Goal: Task Accomplishment & Management: Complete application form

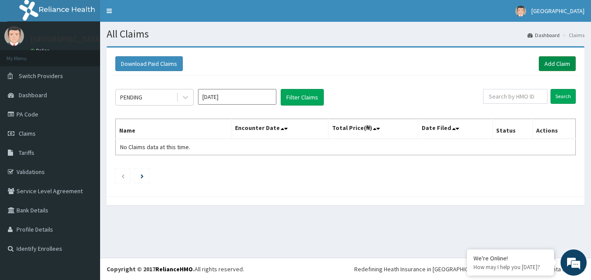
click at [571, 64] on link "Add Claim" at bounding box center [557, 63] width 37 height 15
click at [22, 110] on link "PA Code" at bounding box center [50, 114] width 100 height 19
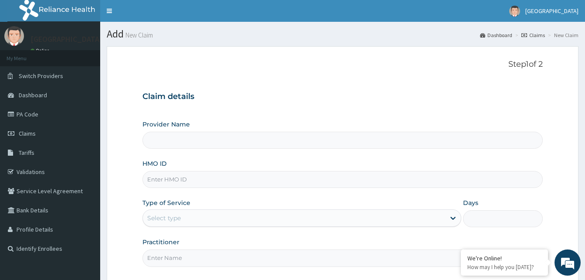
type input "Solid Rock Hospital"
click at [187, 175] on input "HMO ID" at bounding box center [342, 179] width 400 height 17
paste input "REL/10412/A"
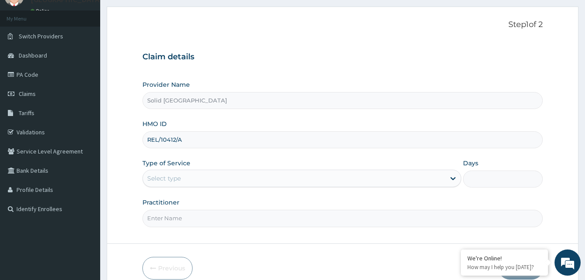
scroll to position [81, 0]
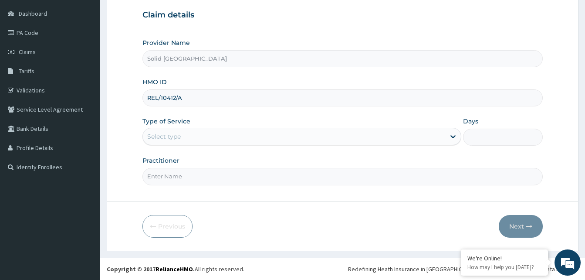
type input "REL/10412/A"
drag, startPoint x: 202, startPoint y: 135, endPoint x: 198, endPoint y: 143, distance: 9.9
click at [202, 135] on div "Select type" at bounding box center [294, 136] width 302 height 14
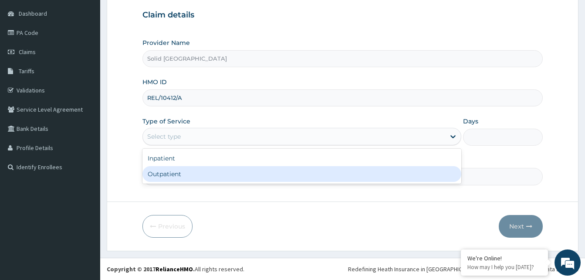
click at [183, 174] on div "Outpatient" at bounding box center [301, 174] width 319 height 16
type input "1"
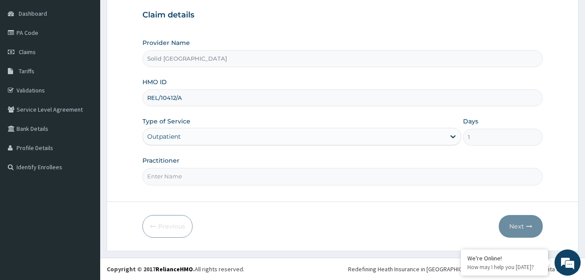
drag, startPoint x: 185, startPoint y: 178, endPoint x: 188, endPoint y: 173, distance: 5.8
click at [185, 178] on input "Practitioner" at bounding box center [342, 176] width 400 height 17
type input "o"
type input "OFFIONG"
click at [523, 225] on button "Next" at bounding box center [521, 226] width 44 height 23
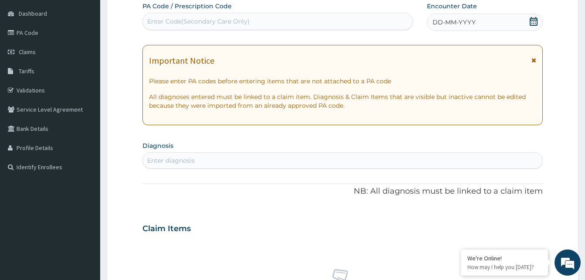
click at [536, 59] on div "Important Notice Please enter PA codes before entering items that are not attac…" at bounding box center [342, 85] width 400 height 80
click at [531, 59] on icon at bounding box center [533, 60] width 5 height 6
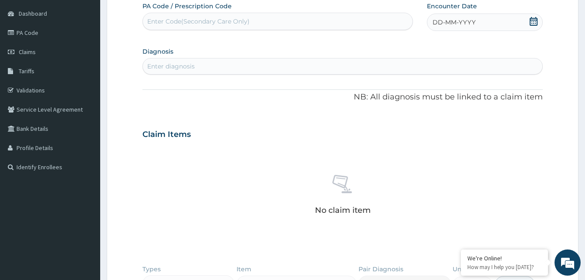
click at [442, 28] on div "DD-MM-YYYY" at bounding box center [485, 21] width 116 height 17
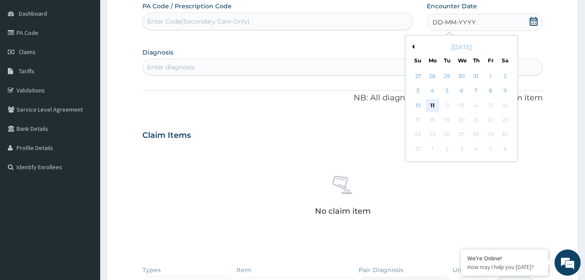
click at [432, 106] on div "11" at bounding box center [432, 105] width 13 height 13
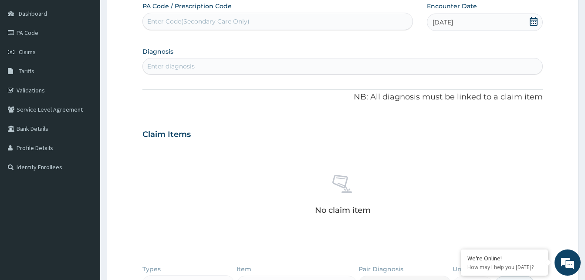
click at [194, 65] on div "Enter diagnosis" at bounding box center [170, 66] width 47 height 9
type input "SEPSI"
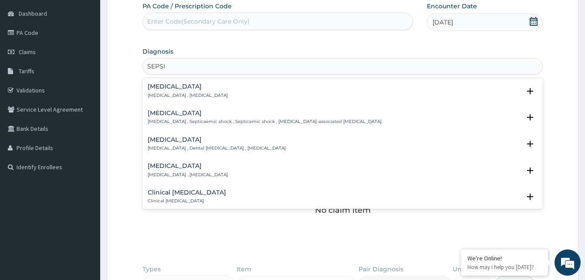
click at [166, 91] on div "Sepsis Systemic infection , Sepsis" at bounding box center [188, 90] width 80 height 15
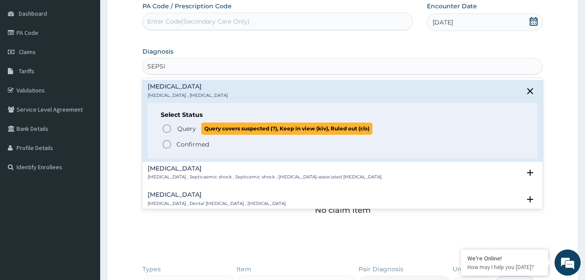
drag, startPoint x: 166, startPoint y: 128, endPoint x: 166, endPoint y: 115, distance: 13.5
click at [166, 128] on icon "status option query" at bounding box center [167, 128] width 10 height 10
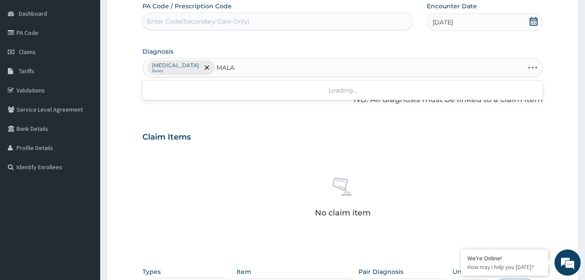
type input "MALAR"
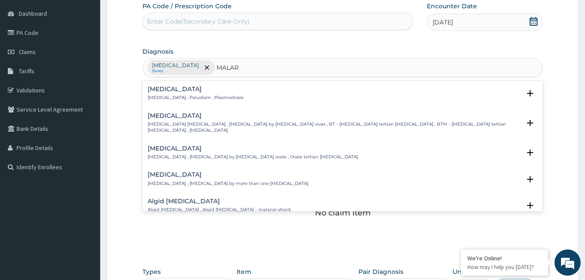
drag, startPoint x: 167, startPoint y: 94, endPoint x: 162, endPoint y: 94, distance: 5.2
click at [162, 94] on p "Malaria , Paludism , Plasmodiosis" at bounding box center [196, 97] width 96 height 6
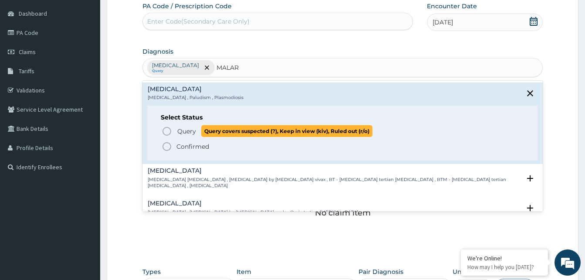
click at [165, 130] on icon "status option query" at bounding box center [167, 131] width 10 height 10
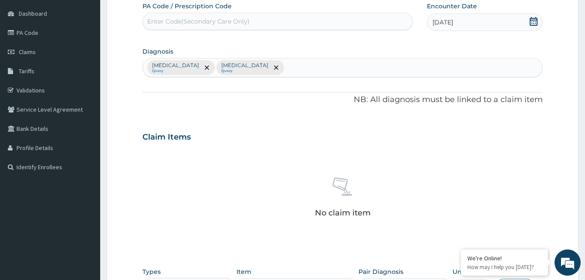
scroll to position [254, 0]
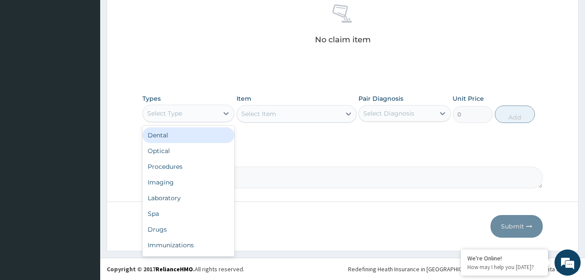
click at [205, 113] on div "Select Type" at bounding box center [180, 113] width 75 height 14
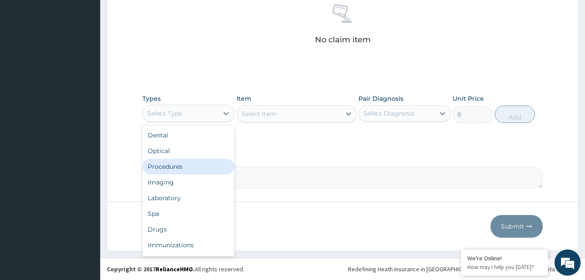
click at [195, 168] on div "Procedures" at bounding box center [188, 167] width 92 height 16
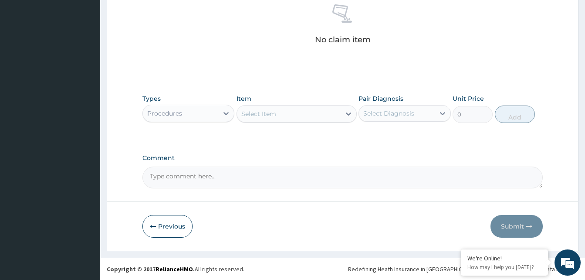
click at [271, 118] on div "Select Item" at bounding box center [258, 113] width 35 height 9
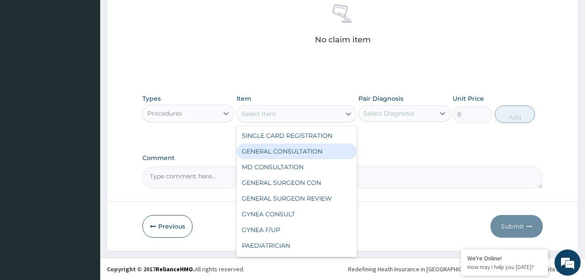
drag, startPoint x: 278, startPoint y: 149, endPoint x: 426, endPoint y: 126, distance: 149.4
click at [295, 148] on div "GENERAL CONSULTATION" at bounding box center [296, 151] width 120 height 16
type input "5000"
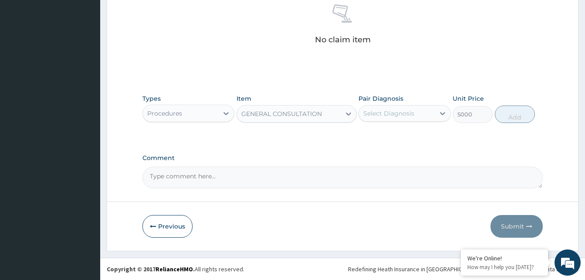
drag, startPoint x: 406, startPoint y: 113, endPoint x: 407, endPoint y: 121, distance: 7.4
click at [407, 113] on div "Select Diagnosis" at bounding box center [388, 113] width 51 height 9
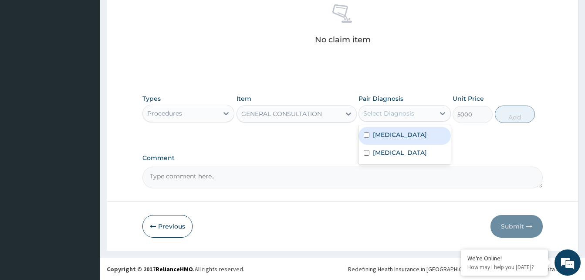
drag, startPoint x: 397, startPoint y: 138, endPoint x: 457, endPoint y: 137, distance: 59.7
click at [403, 138] on div "Sepsis" at bounding box center [404, 136] width 92 height 18
checkbox input "true"
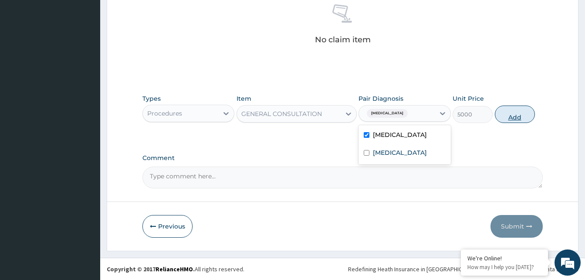
click at [511, 115] on button "Add" at bounding box center [515, 113] width 40 height 17
type input "0"
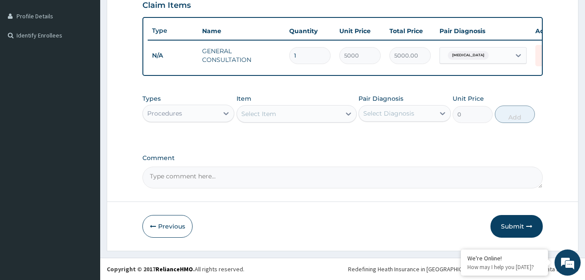
scroll to position [219, 0]
click at [192, 105] on div "Procedures" at bounding box center [188, 113] width 92 height 17
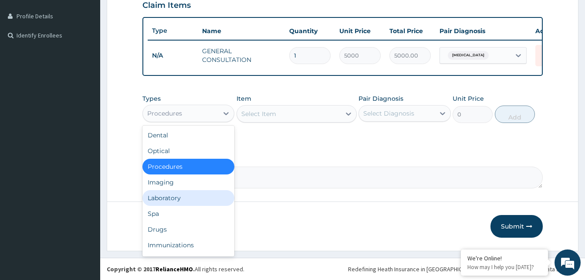
click at [175, 200] on div "Laboratory" at bounding box center [188, 198] width 92 height 16
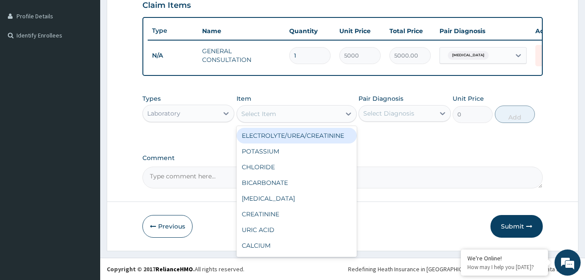
click at [300, 112] on div "Select Item" at bounding box center [289, 114] width 104 height 14
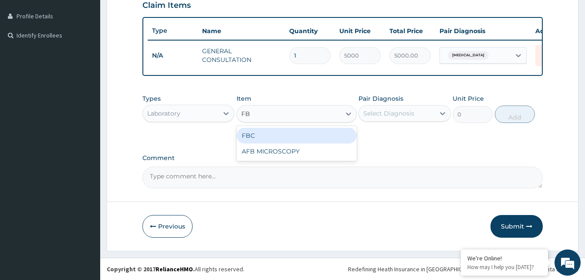
type input "FBC"
click at [293, 129] on div "FBC" at bounding box center [296, 136] width 120 height 16
type input "6000"
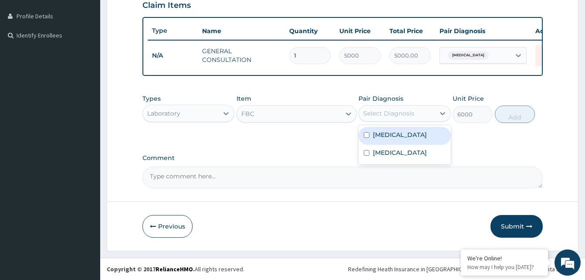
click at [388, 115] on div "Select Diagnosis" at bounding box center [388, 113] width 51 height 9
drag, startPoint x: 392, startPoint y: 135, endPoint x: 483, endPoint y: 124, distance: 91.6
click at [402, 131] on div "Sepsis" at bounding box center [404, 136] width 92 height 18
checkbox input "true"
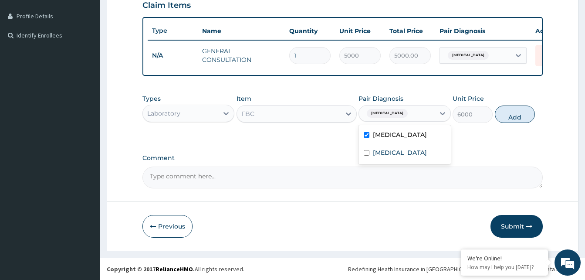
click at [506, 115] on button "Add" at bounding box center [515, 113] width 40 height 17
type input "0"
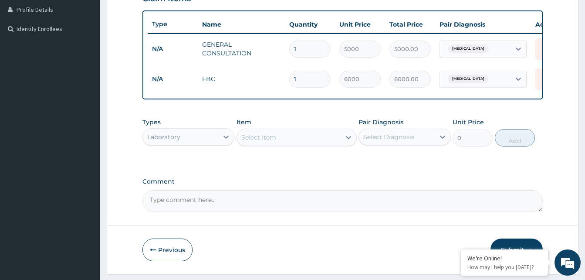
drag, startPoint x: 272, startPoint y: 144, endPoint x: 277, endPoint y: 143, distance: 4.5
click at [273, 142] on div "Select Item" at bounding box center [258, 137] width 35 height 9
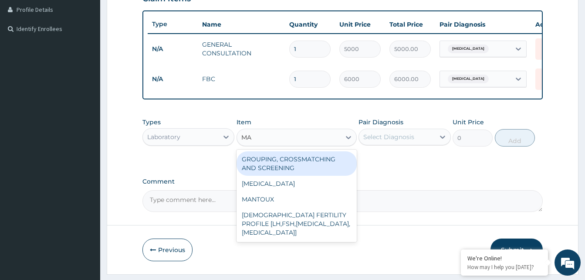
type input "MAL"
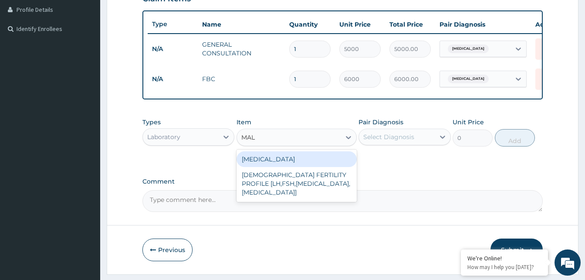
drag, startPoint x: 305, startPoint y: 169, endPoint x: 311, endPoint y: 160, distance: 10.0
click at [303, 161] on div "MALARIA" at bounding box center [296, 159] width 120 height 16
type input "3000"
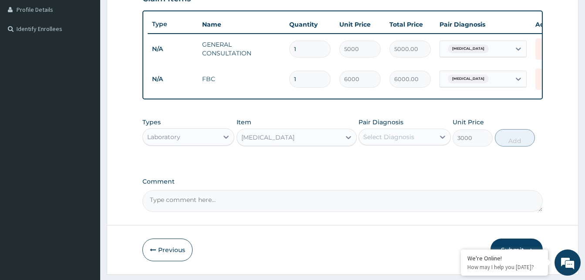
click at [382, 141] on div "Select Diagnosis" at bounding box center [388, 136] width 51 height 9
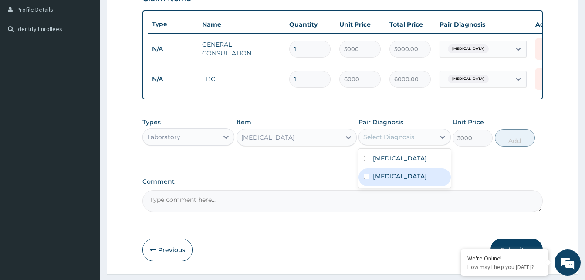
click at [389, 180] on label "Malaria" at bounding box center [400, 176] width 54 height 9
checkbox input "true"
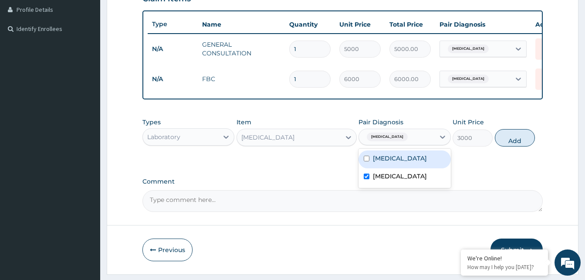
drag, startPoint x: 517, startPoint y: 146, endPoint x: 365, endPoint y: 159, distance: 152.5
click at [516, 146] on button "Add" at bounding box center [515, 137] width 40 height 17
type input "0"
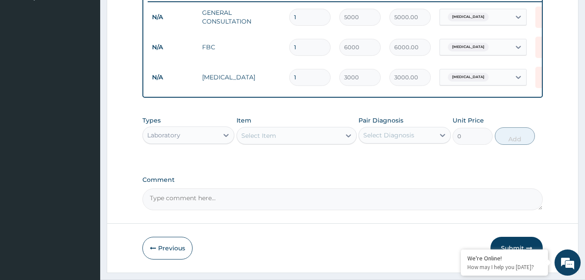
scroll to position [263, 0]
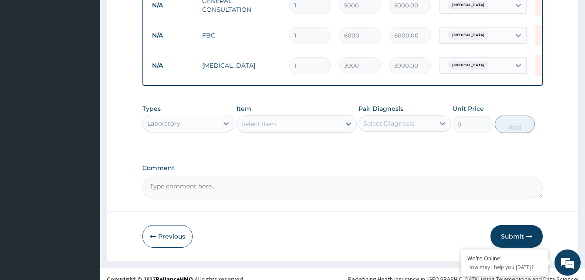
click at [187, 126] on div "Laboratory" at bounding box center [180, 123] width 75 height 14
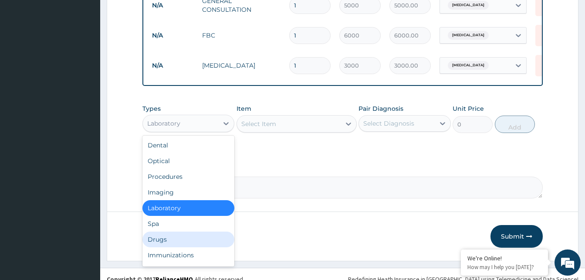
click at [174, 243] on div "Drugs" at bounding box center [188, 239] width 92 height 16
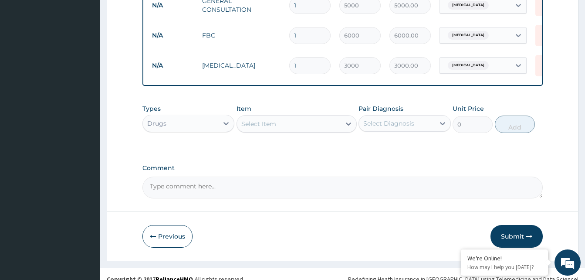
click at [283, 131] on div "Select Item" at bounding box center [289, 124] width 104 height 14
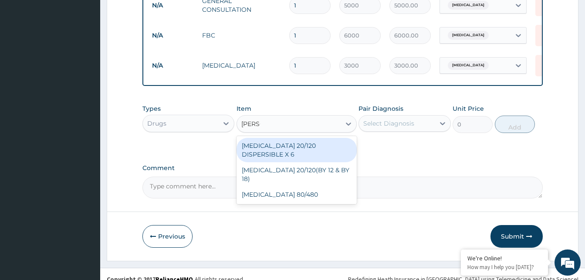
type input "COART"
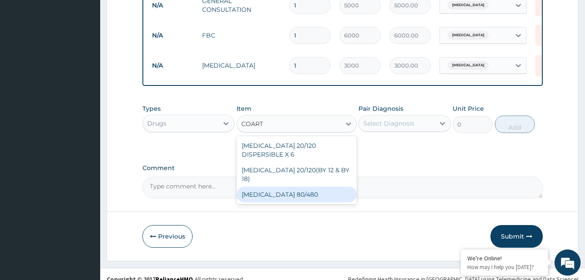
drag, startPoint x: 306, startPoint y: 181, endPoint x: 368, endPoint y: 147, distance: 70.6
click at [306, 186] on div "COARTEM 80/480" at bounding box center [296, 194] width 120 height 16
type input "6000"
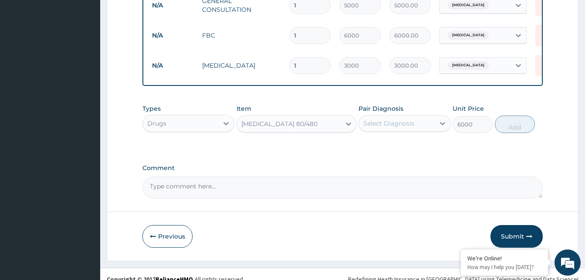
click at [391, 128] on div "Select Diagnosis" at bounding box center [388, 123] width 51 height 9
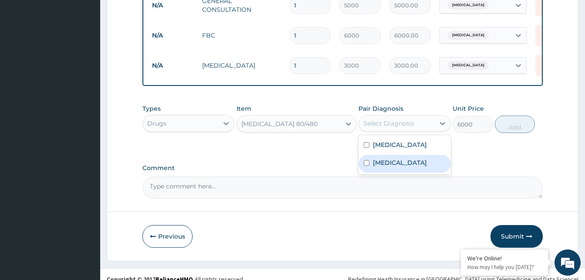
drag, startPoint x: 392, startPoint y: 167, endPoint x: 476, endPoint y: 150, distance: 86.2
click at [402, 163] on div "Malaria" at bounding box center [404, 164] width 92 height 18
checkbox input "true"
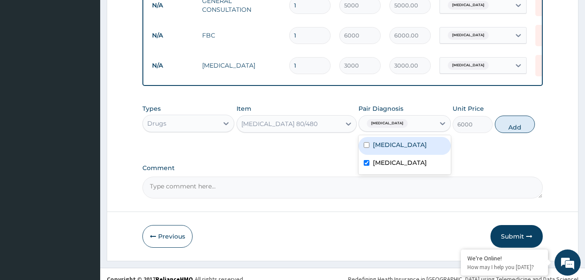
drag, startPoint x: 517, startPoint y: 138, endPoint x: 419, endPoint y: 111, distance: 101.6
click at [517, 133] on button "Add" at bounding box center [515, 123] width 40 height 17
type input "0"
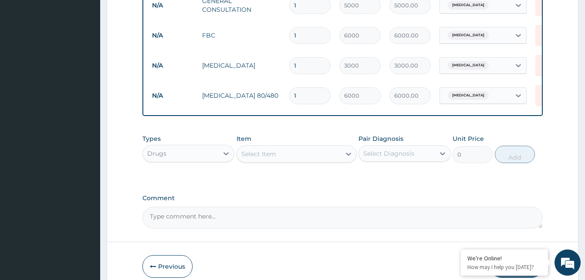
click at [284, 160] on div "Select Item" at bounding box center [289, 154] width 104 height 14
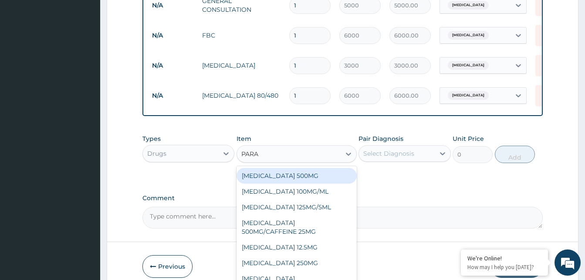
type input "PARAC"
drag, startPoint x: 300, startPoint y: 186, endPoint x: 317, endPoint y: 180, distance: 18.6
click at [300, 183] on div "PARACETAMOL 500MG" at bounding box center [296, 176] width 120 height 16
type input "30"
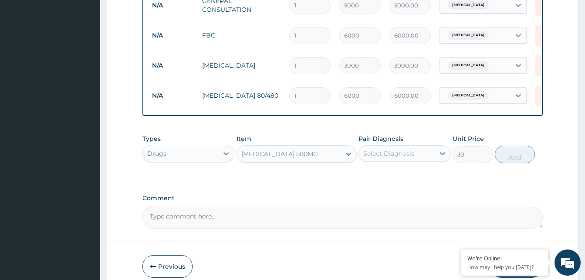
click at [407, 160] on div "Select Diagnosis" at bounding box center [396, 153] width 75 height 14
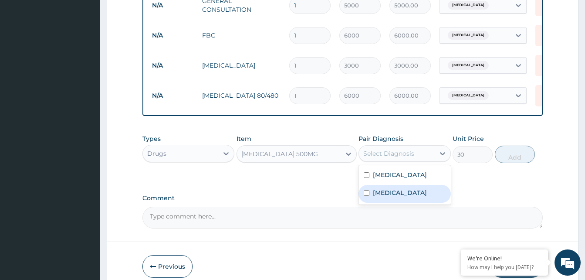
click at [393, 197] on label "Malaria" at bounding box center [400, 192] width 54 height 9
checkbox input "true"
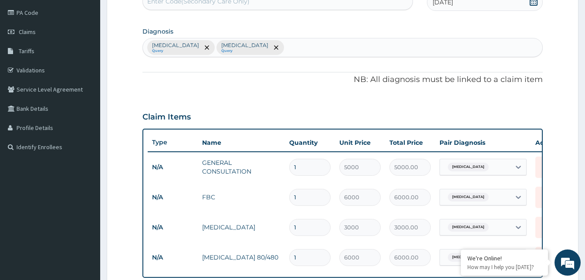
scroll to position [89, 0]
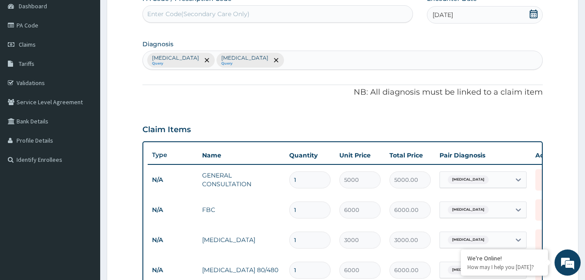
click at [238, 52] on div "Sepsis Query Malaria Query" at bounding box center [342, 60] width 399 height 18
type input "UPPER RESPI"
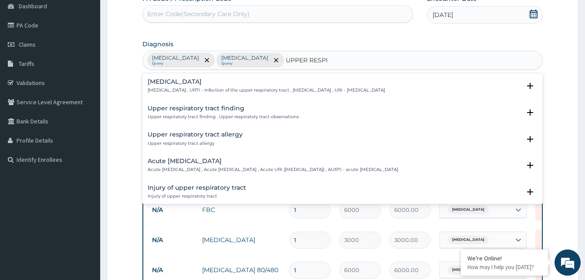
drag, startPoint x: 210, startPoint y: 168, endPoint x: 202, endPoint y: 172, distance: 9.0
click at [202, 172] on p "Acute upper respiratory infection , Acute upper respiratory tract infection , A…" at bounding box center [273, 169] width 250 height 6
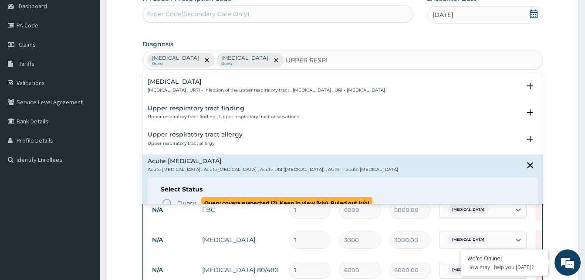
click at [169, 202] on icon "status option query" at bounding box center [167, 203] width 10 height 10
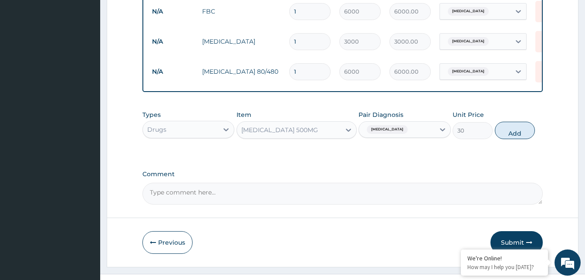
scroll to position [310, 0]
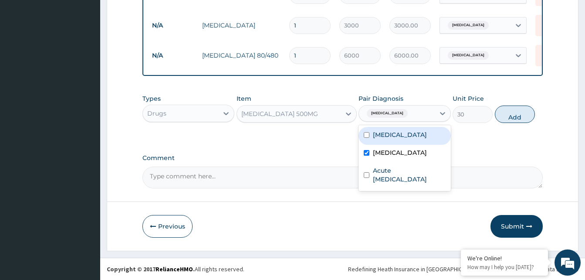
click at [391, 117] on div "Malaria" at bounding box center [396, 113] width 75 height 15
click at [519, 118] on button "Add" at bounding box center [515, 113] width 40 height 17
type input "0"
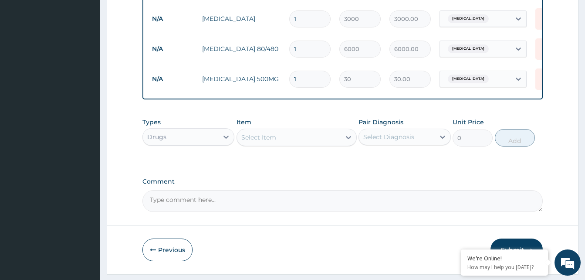
click at [297, 144] on div "Select Item" at bounding box center [289, 137] width 104 height 14
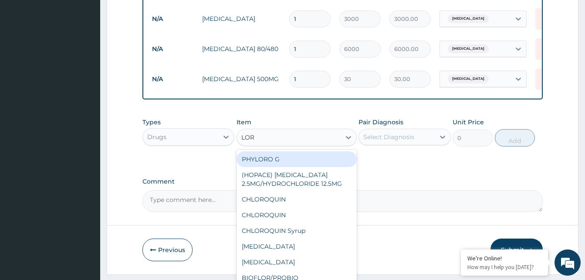
type input "LORA"
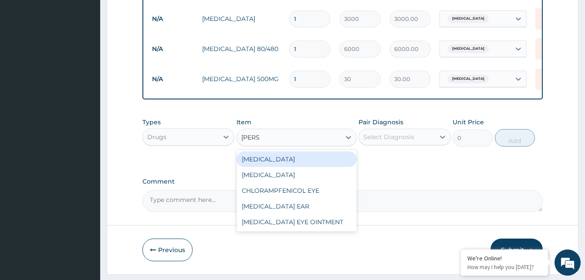
click at [314, 167] on div "LORATADINE" at bounding box center [296, 159] width 120 height 16
type input "50"
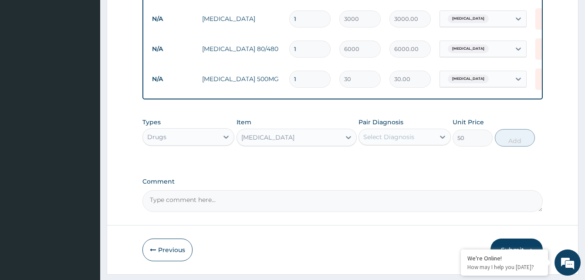
click at [383, 151] on div "Types Drugs Item option LORATADINE, selected. Select is focused ,type to refine…" at bounding box center [342, 131] width 400 height 37
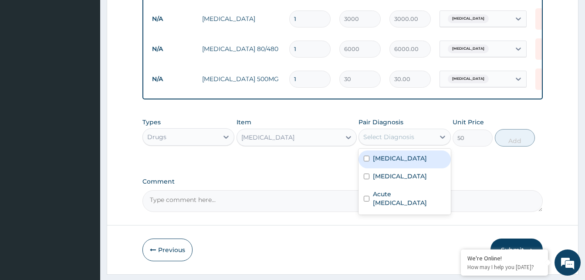
click at [389, 144] on div "Select Diagnosis" at bounding box center [396, 137] width 75 height 14
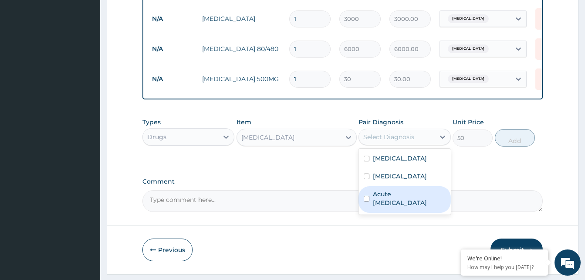
drag, startPoint x: 402, startPoint y: 208, endPoint x: 420, endPoint y: 196, distance: 22.2
click at [402, 207] on label "Acute upper respiratory infection" at bounding box center [409, 197] width 72 height 17
checkbox input "true"
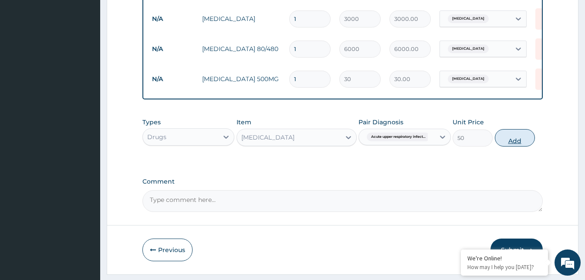
click at [514, 146] on button "Add" at bounding box center [515, 137] width 40 height 17
type input "0"
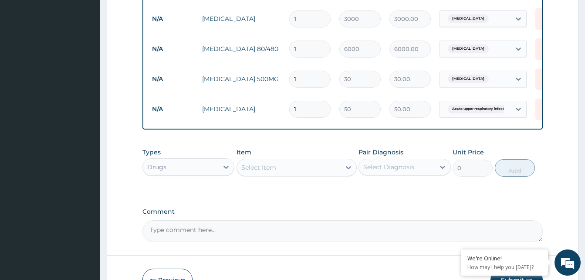
type input "0.00"
type input "5"
type input "250.00"
type input "5"
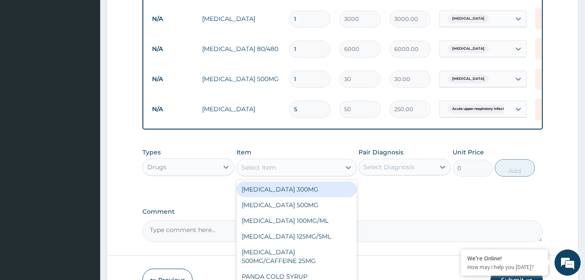
click at [272, 170] on div "Select Item" at bounding box center [258, 167] width 35 height 9
type input "A"
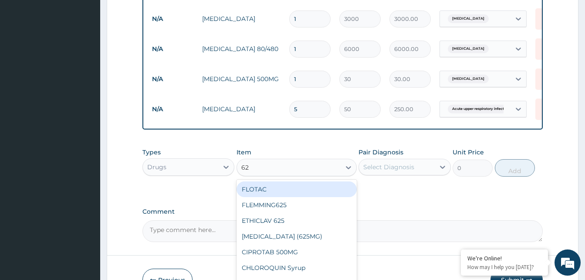
type input "625"
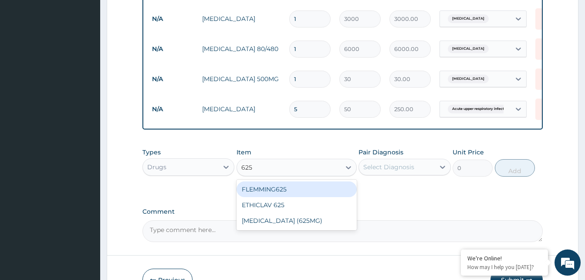
drag, startPoint x: 283, startPoint y: 198, endPoint x: 398, endPoint y: 196, distance: 115.9
click at [285, 197] on div "FLEMMING625" at bounding box center [296, 189] width 120 height 16
type input "700"
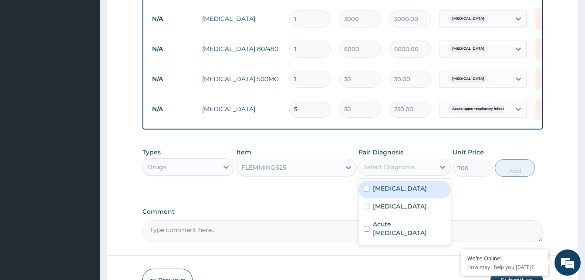
click at [404, 171] on div "Select Diagnosis" at bounding box center [388, 166] width 51 height 9
click at [286, 172] on div "FLEMMING625" at bounding box center [263, 167] width 45 height 9
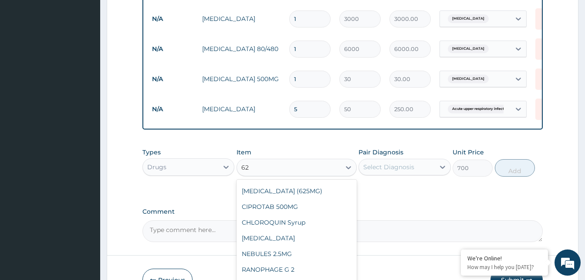
scroll to position [0, 0]
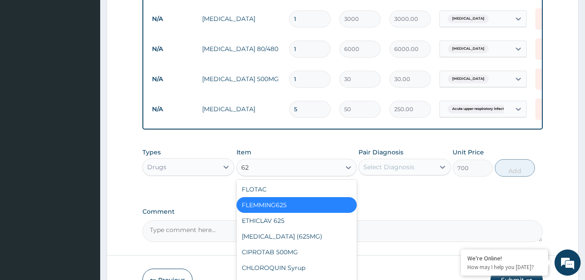
type input "625"
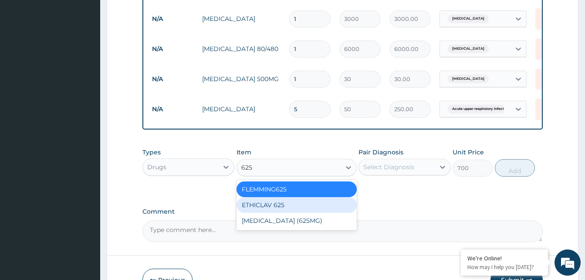
click at [273, 209] on div "ETHICLAV 625" at bounding box center [296, 205] width 120 height 16
type input "550"
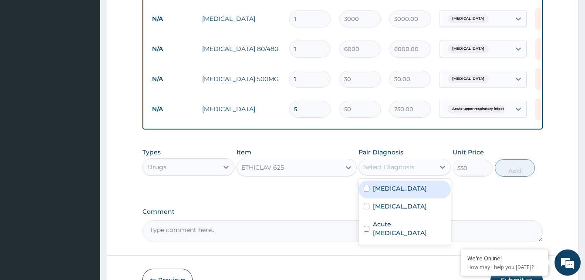
click at [375, 171] on div "Select Diagnosis" at bounding box center [388, 166] width 51 height 9
drag, startPoint x: 391, startPoint y: 196, endPoint x: 405, endPoint y: 192, distance: 15.3
click at [391, 192] on label "Sepsis" at bounding box center [400, 188] width 54 height 9
checkbox input "true"
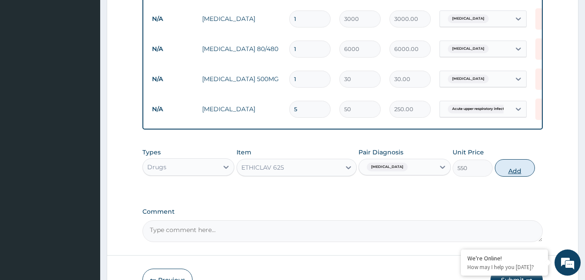
click at [521, 173] on button "Add" at bounding box center [515, 167] width 40 height 17
type input "0"
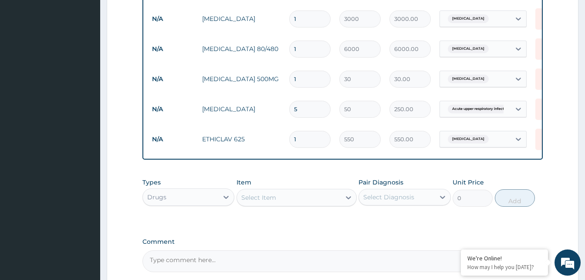
type input "10"
type input "5500.00"
type input "10"
click at [273, 202] on div "Select Item" at bounding box center [258, 197] width 35 height 9
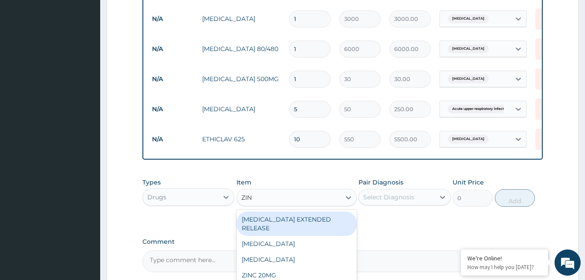
type input "ZINC"
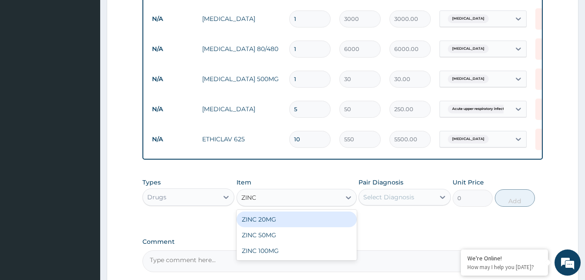
click at [284, 227] on div "ZINC 20MG" at bounding box center [296, 219] width 120 height 16
type input "50"
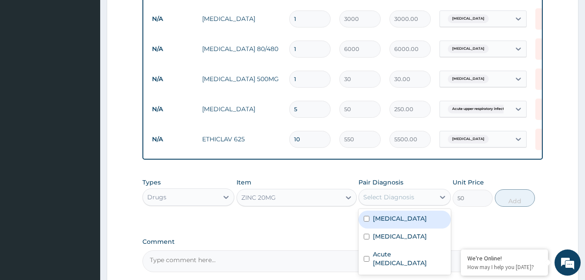
drag, startPoint x: 417, startPoint y: 206, endPoint x: 423, endPoint y: 210, distance: 7.5
click at [420, 204] on div "Select Diagnosis" at bounding box center [396, 197] width 75 height 14
drag, startPoint x: 395, startPoint y: 223, endPoint x: 479, endPoint y: 212, distance: 85.2
click at [404, 222] on div "Sepsis" at bounding box center [404, 219] width 92 height 18
checkbox input "true"
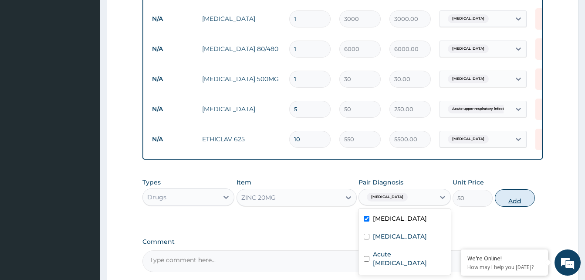
click at [527, 206] on button "Add" at bounding box center [515, 197] width 40 height 17
type input "0"
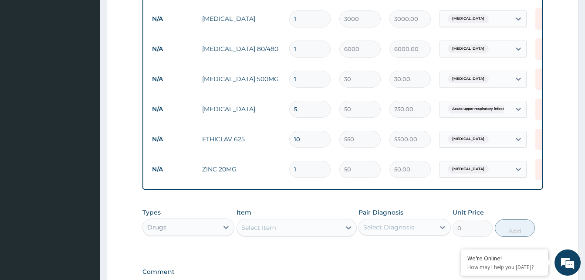
type input "0.00"
type input "5"
type input "250.00"
type input "5"
click at [529, 203] on div "PA Code / Prescription Code Enter Code(Secondary Care Only) Encounter Date 11-0…" at bounding box center [342, 38] width 400 height 528
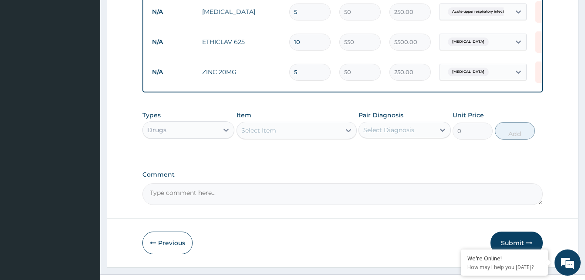
scroll to position [430, 0]
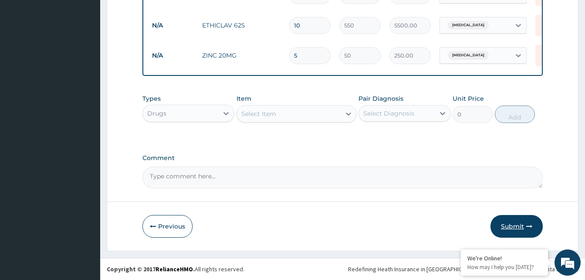
click at [512, 233] on button "Submit" at bounding box center [516, 226] width 52 height 23
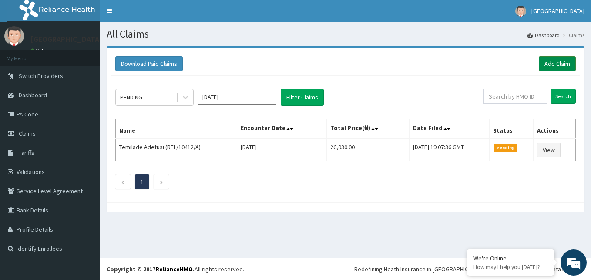
click at [567, 62] on link "Add Claim" at bounding box center [557, 63] width 37 height 15
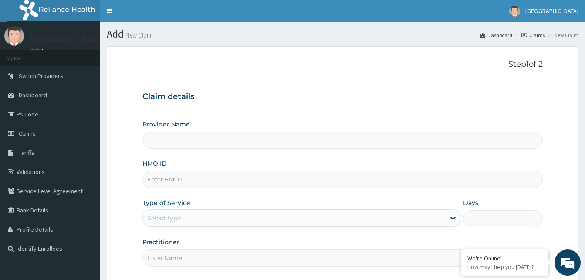
type input "Solid Rock Hospital"
click at [198, 177] on input "HMO ID" at bounding box center [342, 179] width 400 height 17
paste input "REL/10434/B"
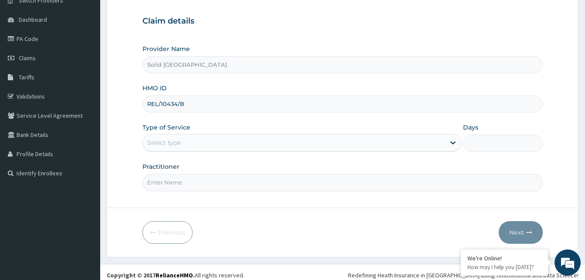
scroll to position [81, 0]
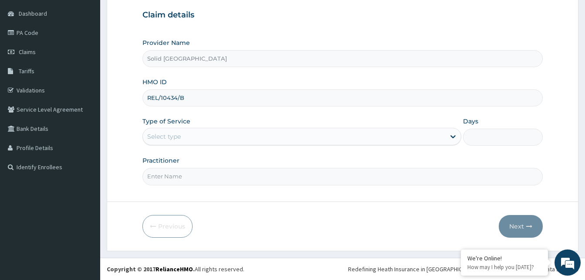
type input "REL/10434/B"
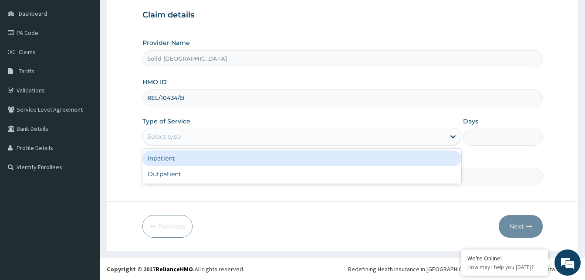
click at [201, 133] on div "Select type" at bounding box center [294, 136] width 302 height 14
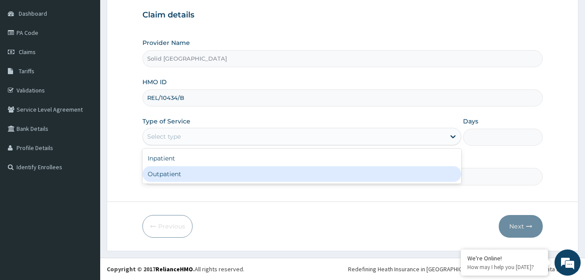
click at [185, 178] on div "Outpatient" at bounding box center [301, 174] width 319 height 16
type input "1"
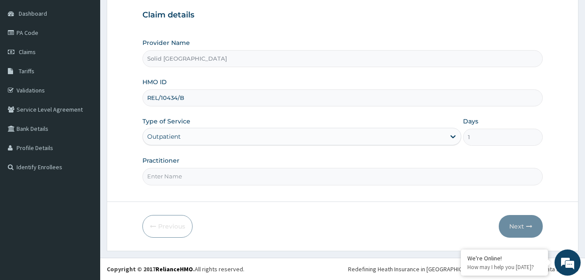
click at [205, 180] on input "Practitioner" at bounding box center [342, 176] width 400 height 17
type input "ADEYEMI"
drag, startPoint x: 515, startPoint y: 222, endPoint x: 543, endPoint y: 176, distance: 53.8
click at [516, 222] on button "Next" at bounding box center [521, 226] width 44 height 23
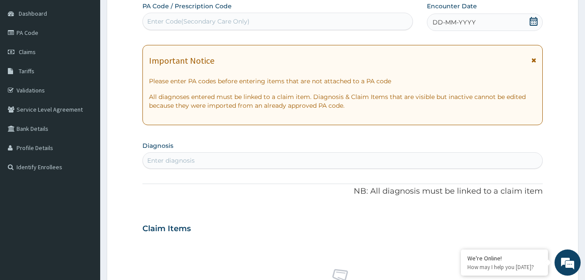
click at [533, 59] on icon at bounding box center [533, 60] width 5 height 6
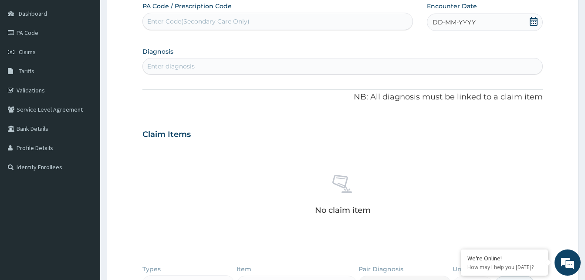
click at [249, 17] on div "Enter Code(Secondary Care Only)" at bounding box center [278, 21] width 270 height 14
paste input "PA/D7348B"
type input "PA/D7348B"
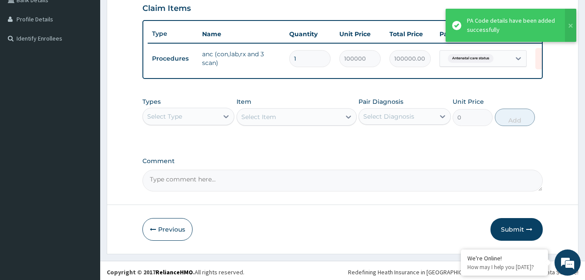
scroll to position [212, 0]
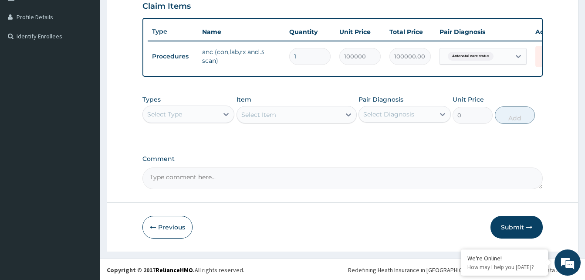
click at [507, 235] on button "Submit" at bounding box center [516, 227] width 52 height 23
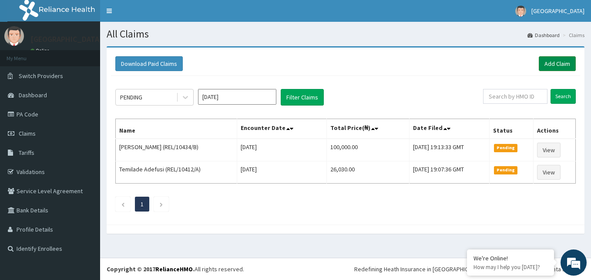
click at [554, 65] on link "Add Claim" at bounding box center [557, 63] width 37 height 15
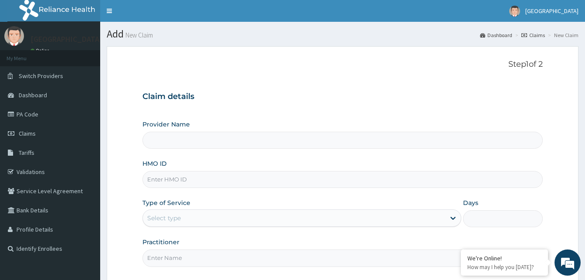
type input "Solid [GEOGRAPHIC_DATA]"
click at [237, 181] on input "HMO ID" at bounding box center [342, 179] width 400 height 17
paste input "MUH/10017/B"
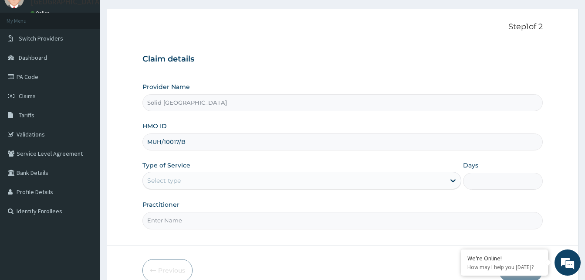
scroll to position [81, 0]
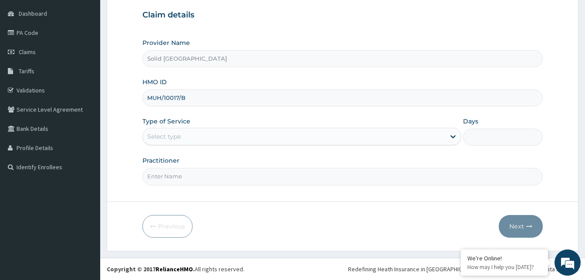
type input "MUH/10017/B"
drag, startPoint x: 284, startPoint y: 134, endPoint x: 274, endPoint y: 145, distance: 14.8
click at [283, 134] on div "Select type" at bounding box center [294, 136] width 302 height 14
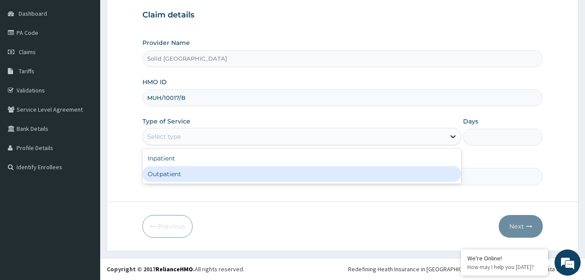
drag, startPoint x: 224, startPoint y: 176, endPoint x: 203, endPoint y: 152, distance: 31.2
click at [223, 176] on div "Outpatient" at bounding box center [301, 174] width 319 height 16
type input "1"
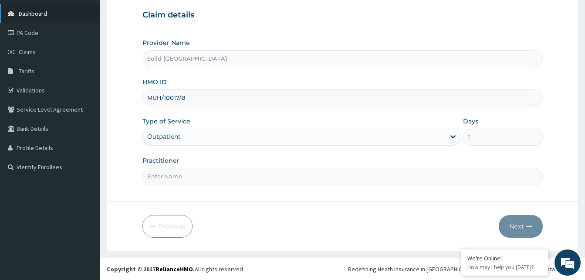
scroll to position [0, 0]
drag, startPoint x: 186, startPoint y: 178, endPoint x: 186, endPoint y: 173, distance: 4.8
click at [186, 176] on input "Practitioner" at bounding box center [342, 176] width 400 height 17
type input "ASUQUO"
click at [518, 223] on button "Next" at bounding box center [521, 226] width 44 height 23
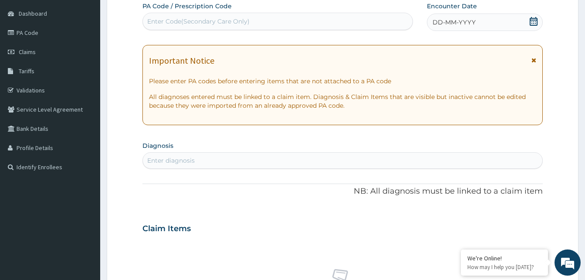
click at [533, 61] on icon at bounding box center [533, 60] width 5 height 6
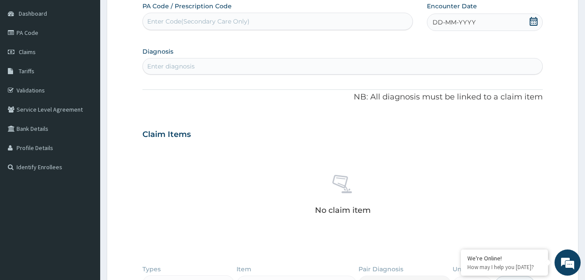
drag, startPoint x: 191, startPoint y: 73, endPoint x: 191, endPoint y: 68, distance: 4.8
click at [189, 69] on div "Enter diagnosis" at bounding box center [342, 66] width 399 height 14
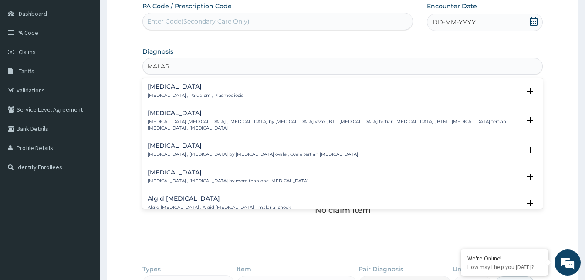
click at [179, 92] on div "Malaria Malaria , Paludism , Plasmodiosis" at bounding box center [196, 90] width 96 height 15
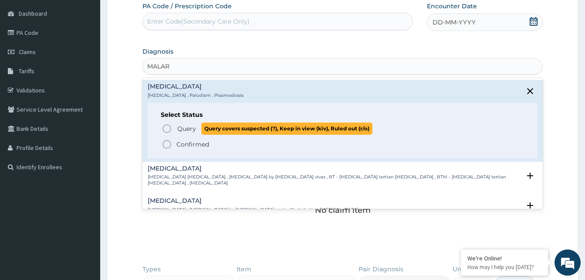
drag, startPoint x: 167, startPoint y: 127, endPoint x: 213, endPoint y: 9, distance: 126.7
click at [167, 122] on div "Select Status Query Query covers suspected (?), Keep in view (kiv), Ruled out (…" at bounding box center [343, 130] width 390 height 55
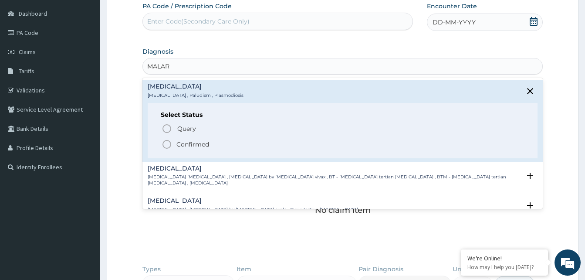
type input "MALAR"
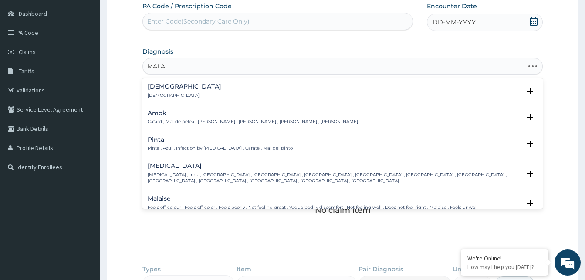
type input "MALAR"
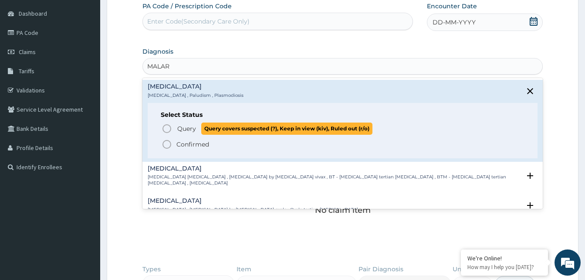
click at [164, 129] on icon "status option query" at bounding box center [167, 128] width 10 height 10
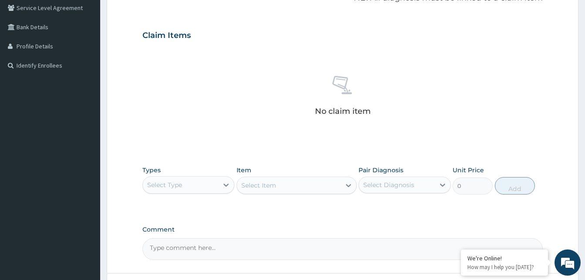
scroll to position [212, 0]
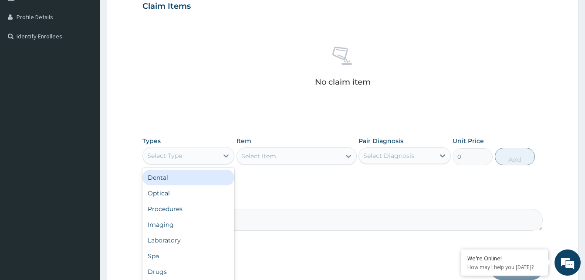
click at [195, 152] on div "Select Type" at bounding box center [180, 155] width 75 height 14
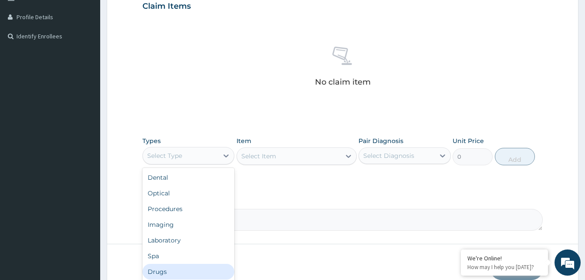
drag, startPoint x: 166, startPoint y: 270, endPoint x: 164, endPoint y: 258, distance: 11.5
click at [166, 269] on div "Drugs" at bounding box center [188, 271] width 92 height 16
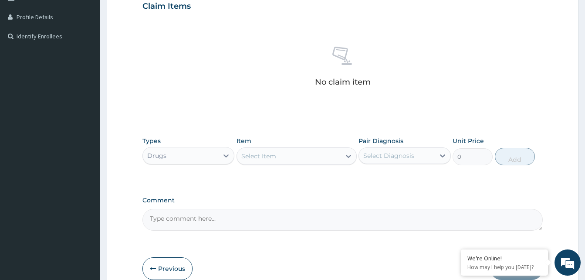
click at [269, 157] on div "Select Item" at bounding box center [258, 156] width 35 height 9
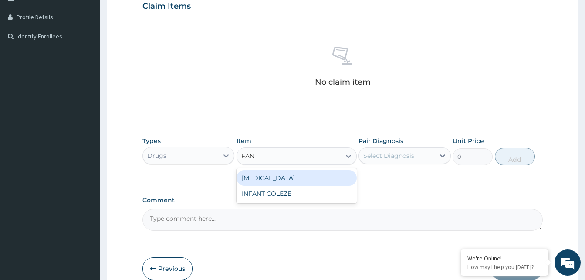
type input "FANS"
click at [274, 177] on div "FANSIDAR" at bounding box center [296, 178] width 120 height 16
type input "500"
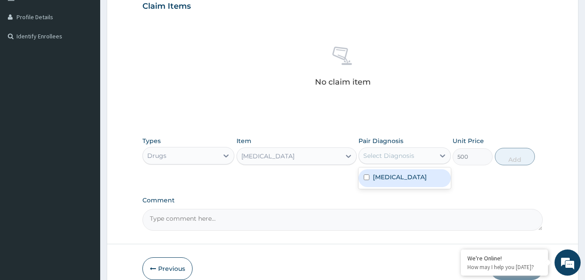
click at [397, 148] on div "Select Diagnosis" at bounding box center [404, 155] width 92 height 17
drag, startPoint x: 396, startPoint y: 179, endPoint x: 500, endPoint y: 167, distance: 104.8
click at [402, 178] on div "Malaria" at bounding box center [404, 178] width 92 height 18
checkbox input "true"
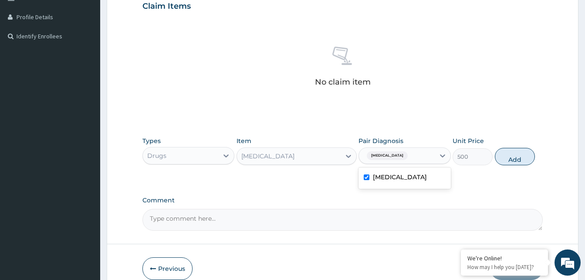
click at [505, 142] on div "Types Drugs Item FANSIDAR Pair Diagnosis option Malaria, selected. option Malar…" at bounding box center [342, 150] width 400 height 37
click at [515, 159] on button "Add" at bounding box center [515, 156] width 40 height 17
type input "0"
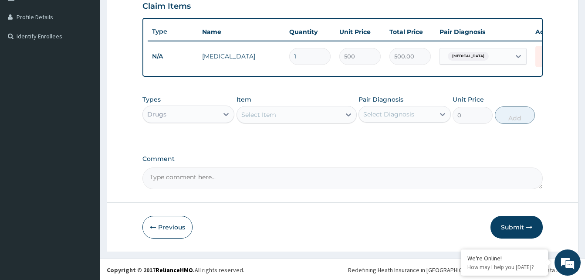
type input "0.00"
type input "4"
type input "2000.00"
type input "0.00"
type input "3"
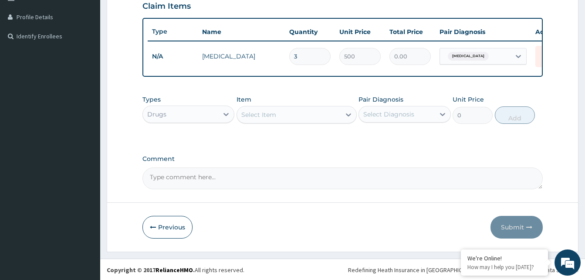
type input "1500.00"
type input "3"
click at [259, 119] on div "Select Item" at bounding box center [258, 114] width 35 height 9
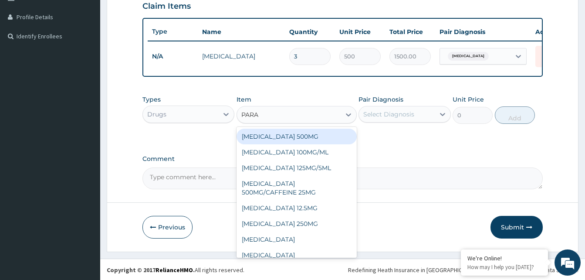
type input "PARAC"
drag, startPoint x: 296, startPoint y: 145, endPoint x: 360, endPoint y: 134, distance: 65.0
click at [299, 144] on div "PARACETAMOL 500MG" at bounding box center [296, 136] width 120 height 16
type input "30"
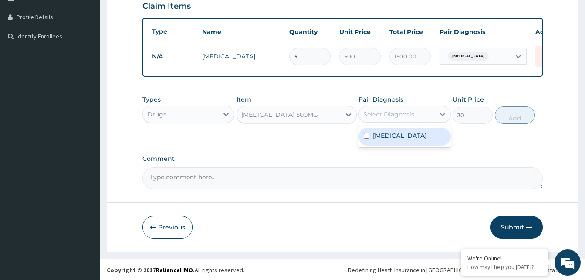
click at [380, 118] on div "Select Diagnosis" at bounding box center [388, 114] width 51 height 9
drag, startPoint x: 395, startPoint y: 145, endPoint x: 435, endPoint y: 137, distance: 40.6
click at [404, 144] on div "Malaria" at bounding box center [404, 137] width 92 height 18
checkbox input "true"
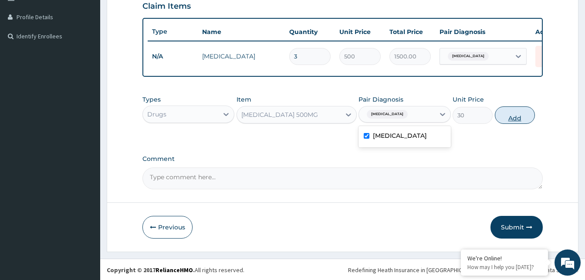
click at [514, 121] on button "Add" at bounding box center [515, 114] width 40 height 17
type input "0"
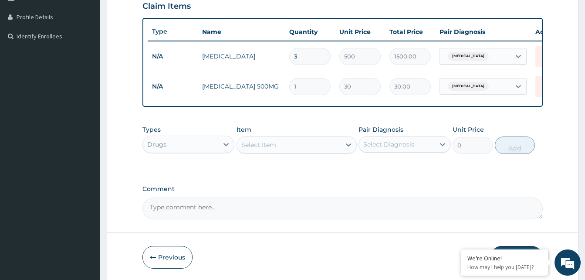
type input "18"
type input "540.00"
type input "18"
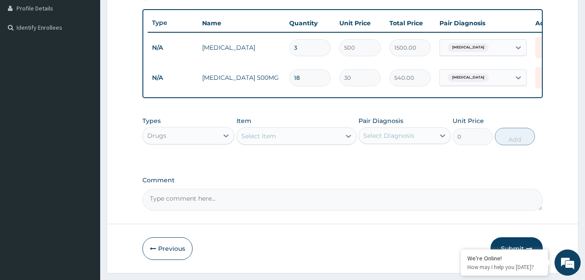
scroll to position [250, 0]
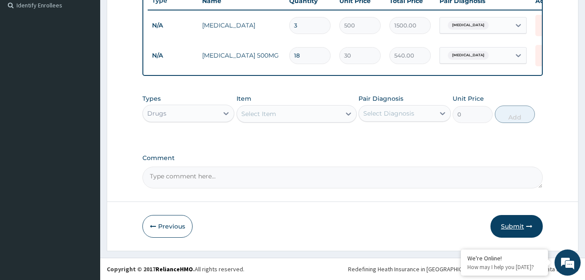
click at [511, 229] on button "Submit" at bounding box center [516, 226] width 52 height 23
click at [513, 227] on button "Submit" at bounding box center [516, 226] width 52 height 23
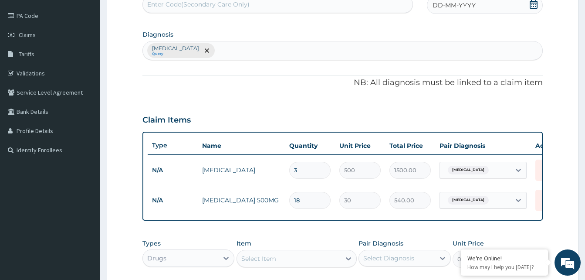
scroll to position [75, 0]
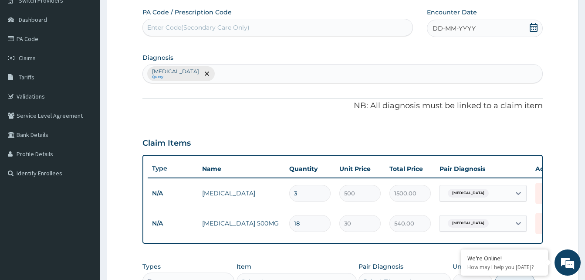
click at [439, 24] on span "DD-MM-YYYY" at bounding box center [453, 28] width 43 height 9
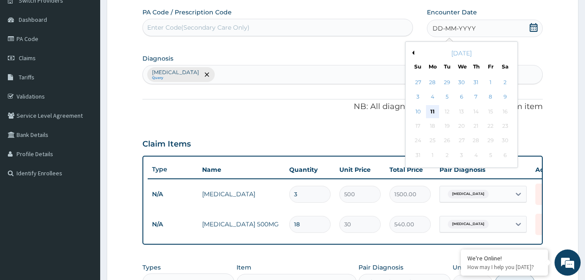
click at [430, 111] on div "11" at bounding box center [432, 111] width 13 height 13
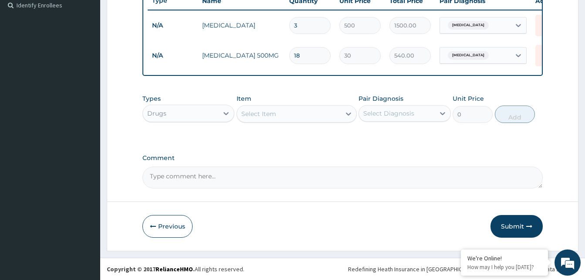
click at [510, 221] on button "Submit" at bounding box center [516, 226] width 52 height 23
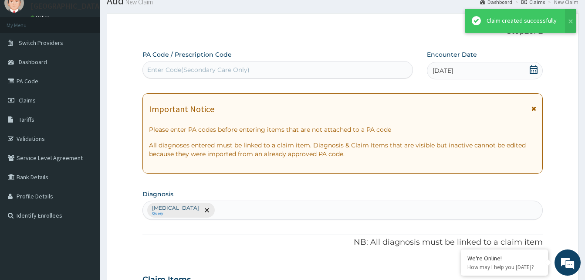
scroll to position [250, 0]
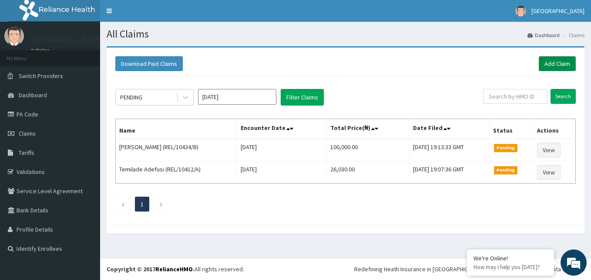
click at [554, 62] on link "Add Claim" at bounding box center [557, 63] width 37 height 15
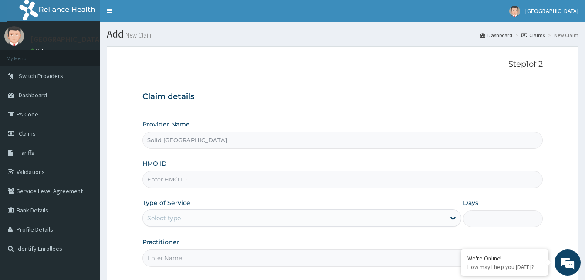
click at [203, 182] on input "HMO ID" at bounding box center [342, 179] width 400 height 17
paste input "CPW/10057/B"
type input "CPW/10057/B"
click at [209, 216] on div "Select type" at bounding box center [294, 218] width 302 height 14
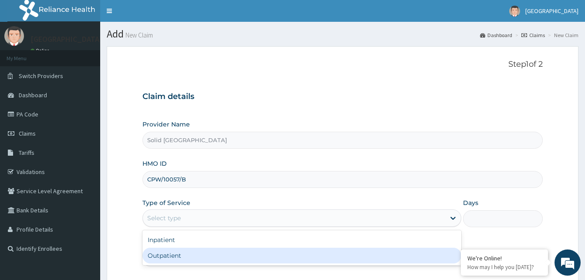
drag, startPoint x: 192, startPoint y: 257, endPoint x: 89, endPoint y: 42, distance: 238.6
click at [192, 257] on div "Outpatient" at bounding box center [301, 255] width 319 height 16
type input "1"
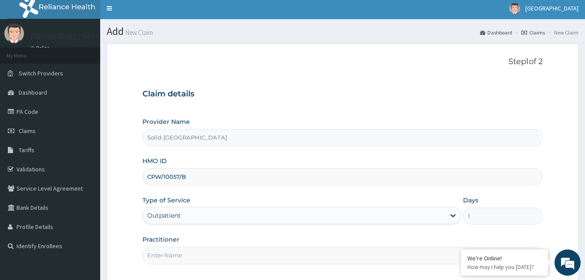
scroll to position [81, 0]
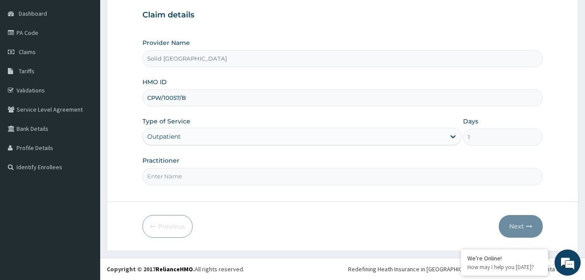
click at [165, 179] on input "Practitioner" at bounding box center [342, 176] width 400 height 17
type input "ASUQUO"
click at [515, 225] on button "Next" at bounding box center [521, 226] width 44 height 23
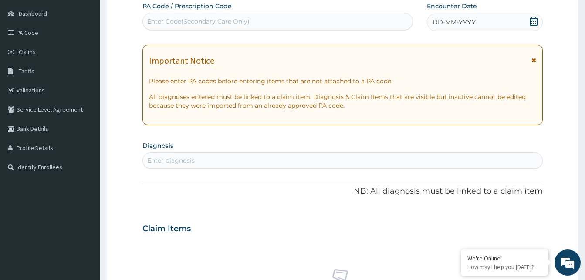
click at [535, 60] on icon at bounding box center [533, 60] width 5 height 6
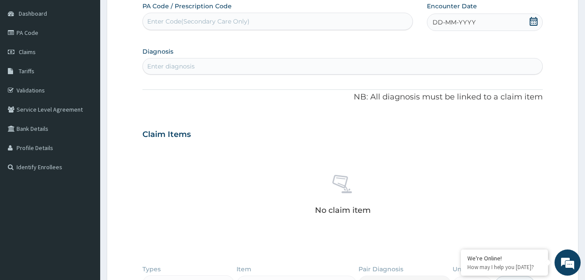
click at [438, 24] on span "DD-MM-YYYY" at bounding box center [453, 22] width 43 height 9
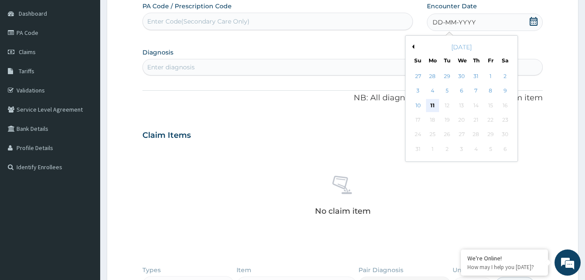
click at [435, 105] on div "11" at bounding box center [432, 105] width 13 height 13
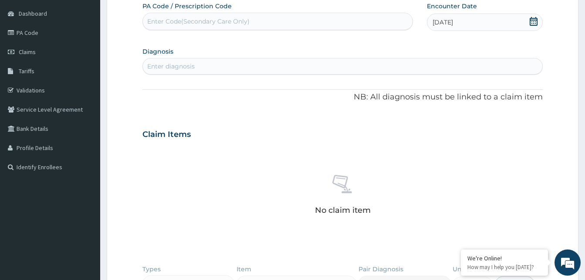
click at [173, 64] on div "Enter diagnosis" at bounding box center [342, 66] width 399 height 14
type input "SEPSI"
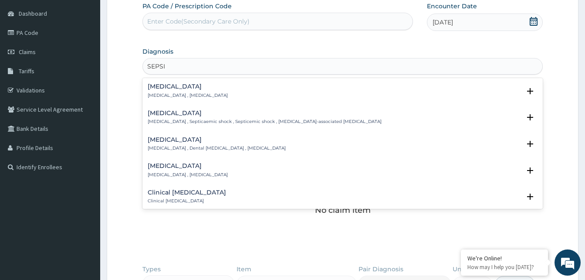
click at [162, 94] on p "Systemic infection , Sepsis" at bounding box center [188, 95] width 80 height 6
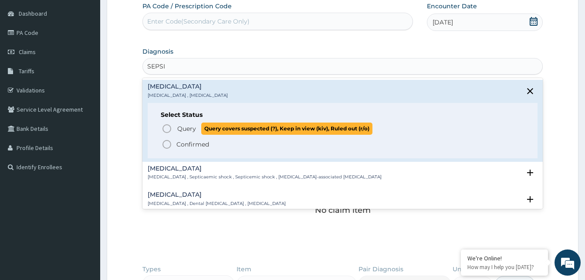
click at [167, 127] on icon "status option query" at bounding box center [167, 128] width 10 height 10
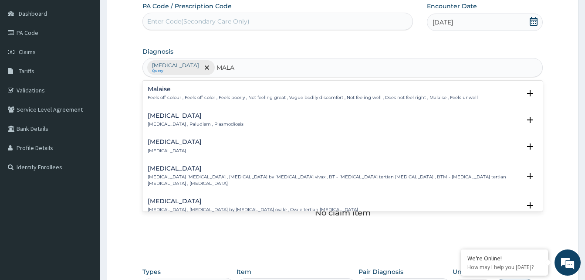
click at [163, 95] on p "Feels off-colour , Feels off-color , Feels poorly , Not feeling great , Vague b…" at bounding box center [313, 97] width 330 height 6
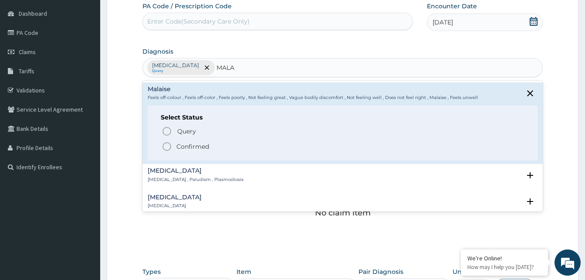
type input "MALA"
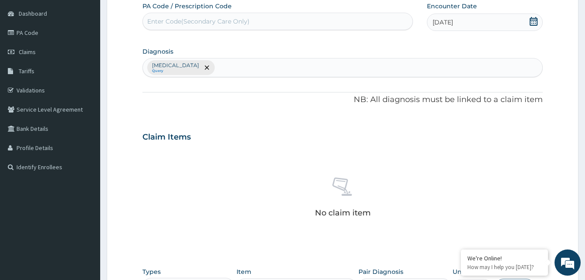
click at [250, 50] on section "Diagnosis Sepsis Query" at bounding box center [342, 61] width 400 height 32
click at [206, 65] on div "Sepsis Query" at bounding box center [342, 67] width 399 height 18
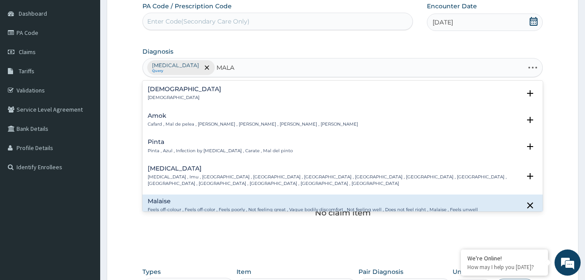
type input "MALAR"
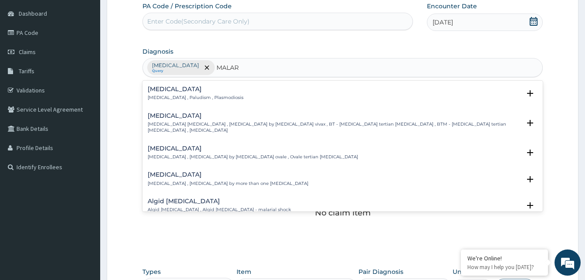
click at [170, 91] on h4 "Malaria" at bounding box center [196, 89] width 96 height 7
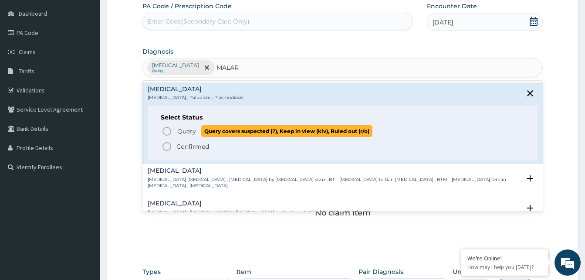
click at [170, 128] on icon "status option query" at bounding box center [167, 131] width 10 height 10
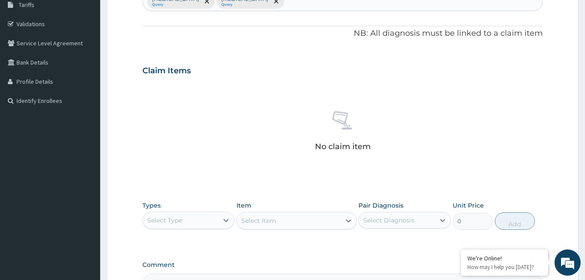
scroll to position [212, 0]
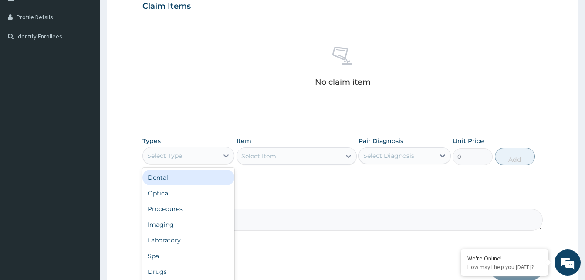
click at [216, 157] on div "Select Type" at bounding box center [180, 155] width 75 height 14
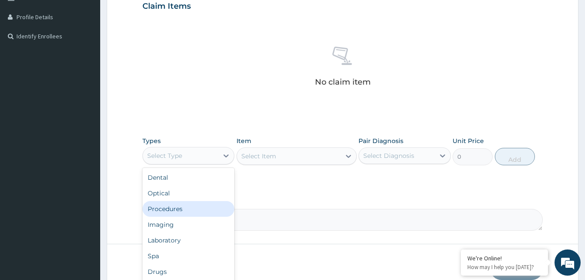
click at [179, 210] on div "Procedures" at bounding box center [188, 209] width 92 height 16
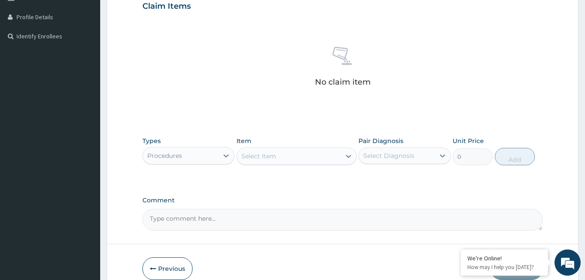
click at [298, 160] on div "Select Item" at bounding box center [289, 156] width 104 height 14
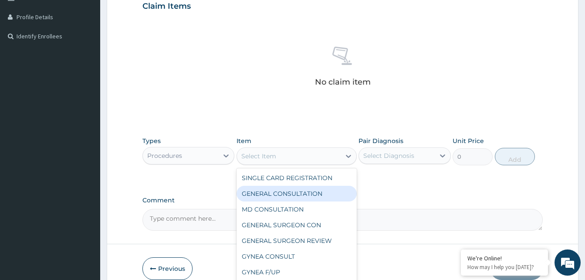
drag, startPoint x: 304, startPoint y: 188, endPoint x: 387, endPoint y: 171, distance: 84.5
click at [304, 188] on div "GENERAL CONSULTATION" at bounding box center [296, 194] width 120 height 16
type input "5000"
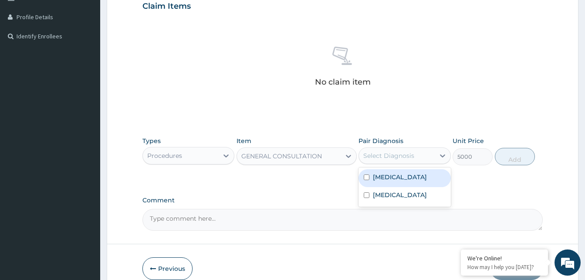
click at [396, 156] on div "Select Diagnosis" at bounding box center [388, 155] width 51 height 9
drag, startPoint x: 388, startPoint y: 176, endPoint x: 531, endPoint y: 145, distance: 146.2
click at [412, 172] on div "Sepsis" at bounding box center [404, 178] width 92 height 18
checkbox input "true"
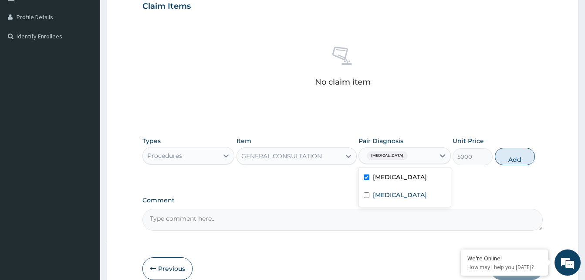
drag, startPoint x: 510, startPoint y: 165, endPoint x: 479, endPoint y: 169, distance: 30.4
click at [503, 165] on div "Types Procedures Item GENERAL CONSULTATION Pair Diagnosis option Sepsis, select…" at bounding box center [342, 150] width 400 height 37
drag, startPoint x: 512, startPoint y: 157, endPoint x: 365, endPoint y: 190, distance: 150.9
click at [510, 158] on button "Add" at bounding box center [515, 156] width 40 height 17
type input "0"
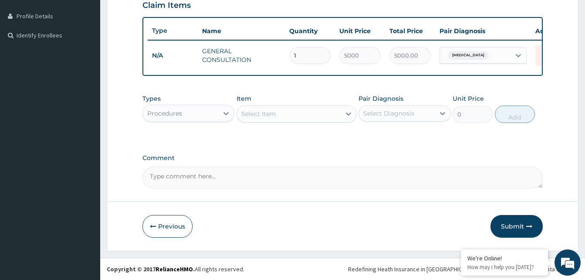
scroll to position [219, 0]
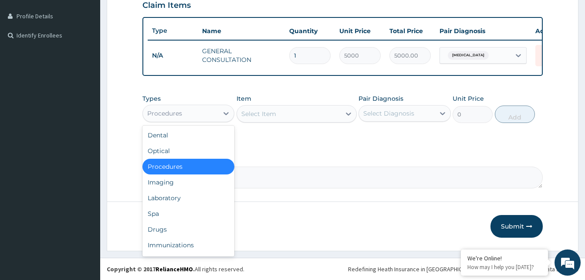
drag, startPoint x: 183, startPoint y: 110, endPoint x: 179, endPoint y: 133, distance: 23.9
click at [182, 110] on div "Procedures" at bounding box center [180, 113] width 75 height 14
click at [177, 197] on div "Laboratory" at bounding box center [188, 198] width 92 height 16
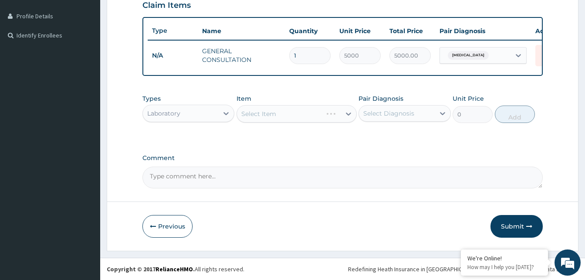
click at [311, 109] on div "Select Item" at bounding box center [296, 113] width 120 height 17
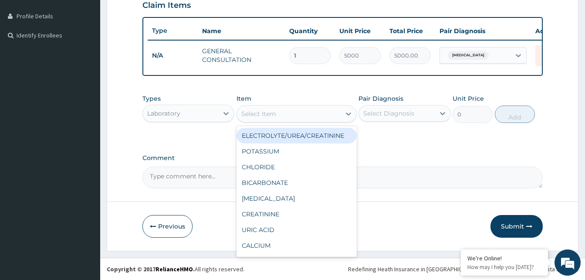
drag, startPoint x: 289, startPoint y: 114, endPoint x: 282, endPoint y: 115, distance: 6.6
click at [287, 114] on div "Select Item" at bounding box center [289, 114] width 104 height 14
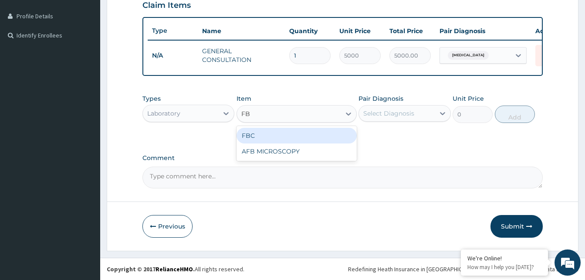
type input "FBC"
drag, startPoint x: 276, startPoint y: 133, endPoint x: 355, endPoint y: 118, distance: 80.2
click at [275, 132] on div "FBC" at bounding box center [296, 136] width 120 height 16
type input "6000"
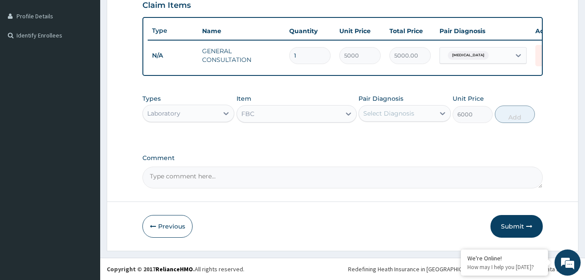
click at [405, 110] on div "Select Diagnosis" at bounding box center [388, 113] width 51 height 9
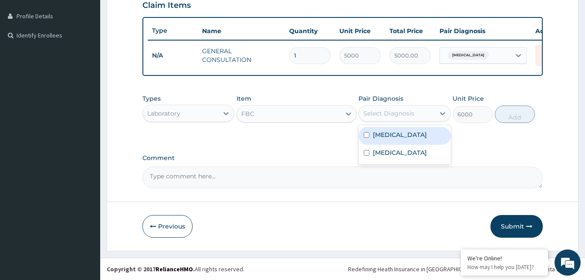
drag, startPoint x: 391, startPoint y: 136, endPoint x: 490, endPoint y: 129, distance: 99.5
click at [398, 136] on div "Sepsis" at bounding box center [404, 136] width 92 height 18
checkbox input "true"
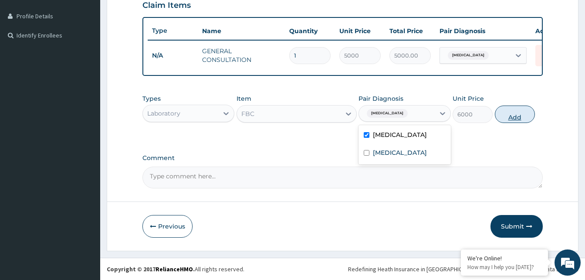
click at [521, 116] on button "Add" at bounding box center [515, 113] width 40 height 17
type input "0"
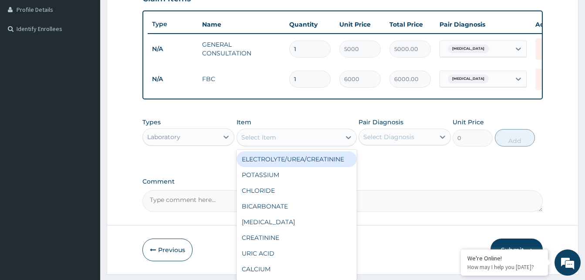
click at [281, 138] on div "Select Item" at bounding box center [289, 137] width 104 height 14
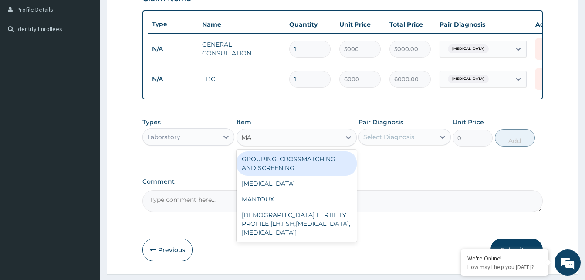
type input "MAL"
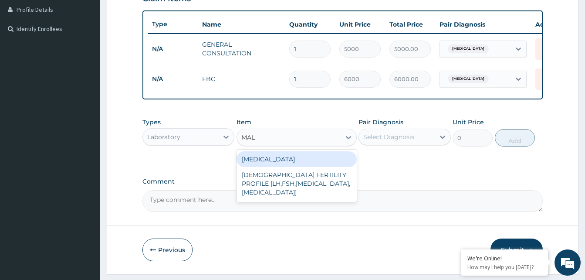
drag, startPoint x: 284, startPoint y: 169, endPoint x: 385, endPoint y: 142, distance: 103.6
click at [286, 167] on div "MALARIA" at bounding box center [296, 159] width 120 height 16
type input "3000"
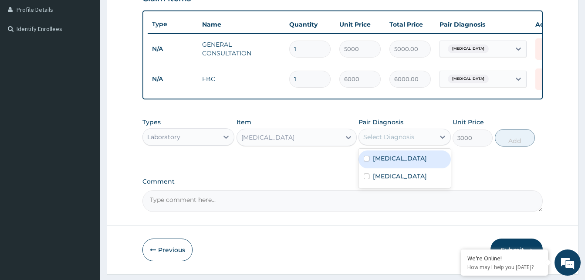
drag, startPoint x: 389, startPoint y: 140, endPoint x: 386, endPoint y: 152, distance: 12.1
click at [389, 141] on div "Select Diagnosis" at bounding box center [388, 136] width 51 height 9
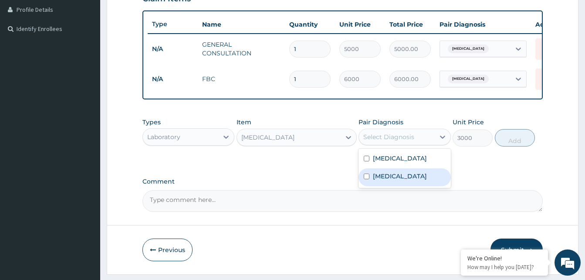
drag, startPoint x: 384, startPoint y: 184, endPoint x: 402, endPoint y: 180, distance: 18.6
click at [388, 180] on label "Malaria" at bounding box center [400, 176] width 54 height 9
checkbox input "true"
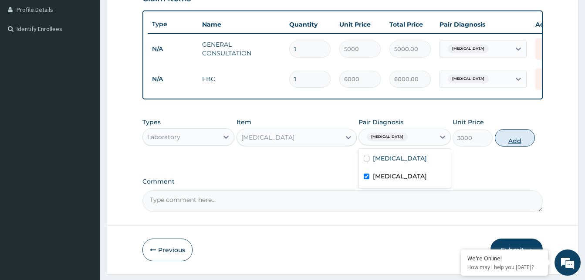
drag, startPoint x: 512, startPoint y: 146, endPoint x: 280, endPoint y: 151, distance: 232.6
click at [512, 146] on button "Add" at bounding box center [515, 137] width 40 height 17
type input "0"
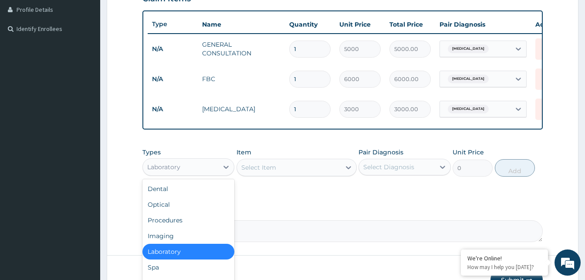
drag, startPoint x: 189, startPoint y: 172, endPoint x: 186, endPoint y: 184, distance: 12.3
click at [188, 172] on div "Laboratory" at bounding box center [180, 167] width 75 height 14
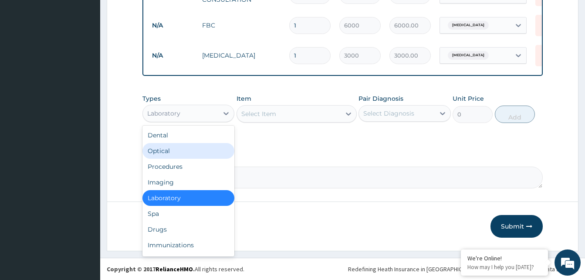
scroll to position [280, 0]
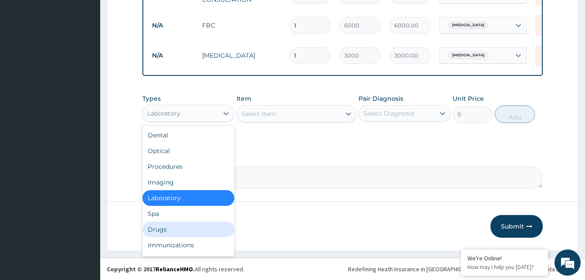
drag, startPoint x: 160, startPoint y: 228, endPoint x: 80, endPoint y: 2, distance: 239.9
click at [158, 225] on div "Drugs" at bounding box center [188, 229] width 92 height 16
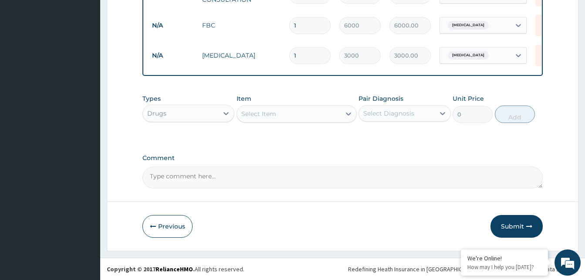
click at [264, 112] on div "Select Item" at bounding box center [258, 113] width 35 height 9
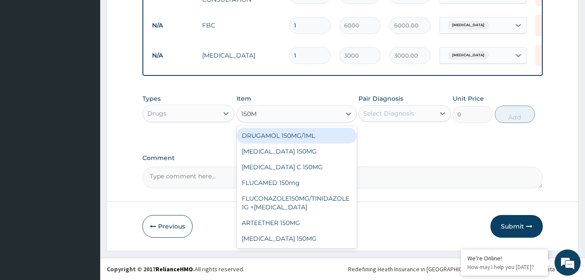
type input "150MG"
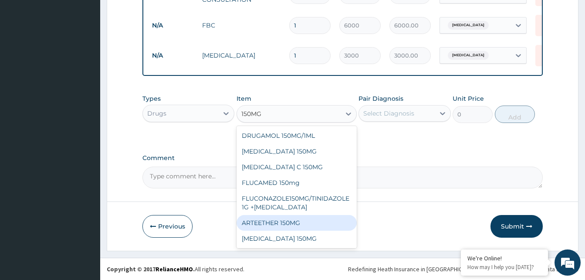
drag, startPoint x: 290, startPoint y: 225, endPoint x: 293, endPoint y: 213, distance: 11.7
click at [289, 223] on div "ARTEETHER 150MG" at bounding box center [296, 223] width 120 height 16
type input "2500"
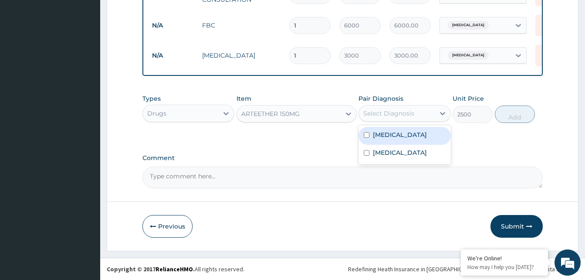
click at [388, 110] on div "Select Diagnosis" at bounding box center [388, 113] width 51 height 9
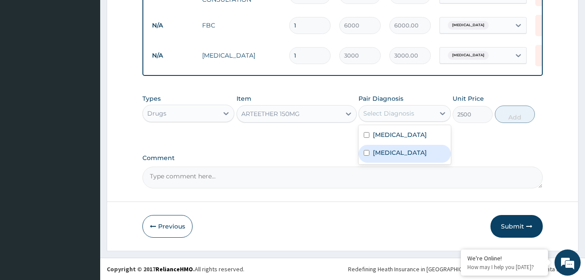
drag, startPoint x: 383, startPoint y: 152, endPoint x: 485, endPoint y: 122, distance: 106.4
click at [383, 151] on label "Malaria" at bounding box center [400, 152] width 54 height 9
checkbox input "true"
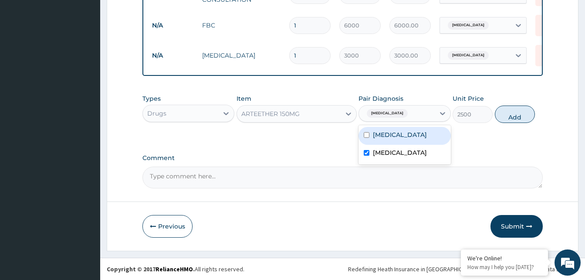
drag, startPoint x: 510, startPoint y: 113, endPoint x: 507, endPoint y: 103, distance: 10.2
click at [508, 112] on button "Add" at bounding box center [515, 113] width 40 height 17
type input "0"
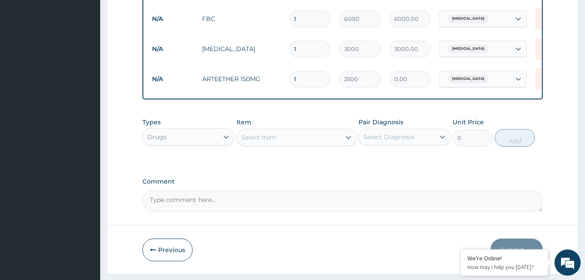
type input "0.00"
type input "3"
type input "7500.00"
type input "3"
click at [269, 142] on div "Select Item" at bounding box center [258, 137] width 35 height 9
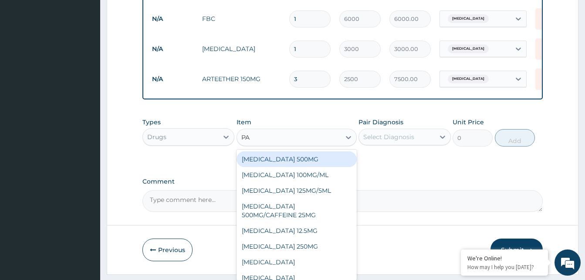
type input "P"
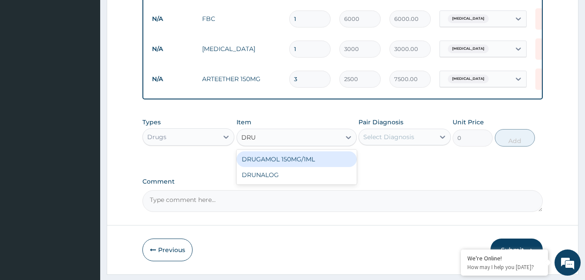
type input "DRUG"
drag, startPoint x: 286, startPoint y: 166, endPoint x: 305, endPoint y: 156, distance: 21.8
click at [291, 163] on div "DRUGAMOL 150MG/1ML" at bounding box center [296, 159] width 120 height 16
type input "500"
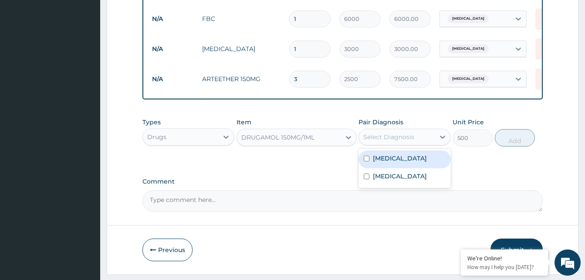
click at [389, 141] on div "Select Diagnosis" at bounding box center [388, 136] width 51 height 9
drag, startPoint x: 396, startPoint y: 165, endPoint x: 487, endPoint y: 158, distance: 91.3
click at [405, 165] on div "Sepsis" at bounding box center [404, 159] width 92 height 18
checkbox input "true"
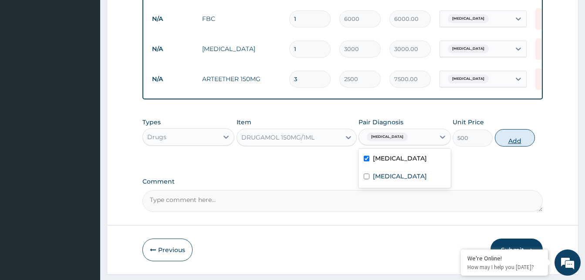
click at [523, 142] on button "Add" at bounding box center [515, 137] width 40 height 17
type input "0"
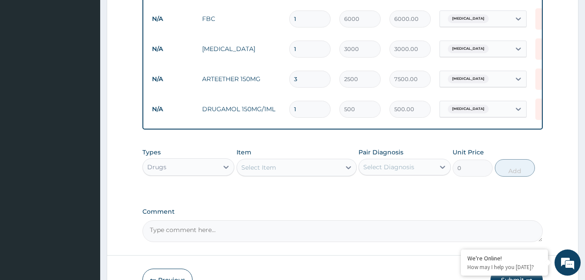
type input "0.00"
type input "4"
type input "2000.00"
type input "4"
click at [280, 173] on div "Select Item" at bounding box center [289, 167] width 104 height 14
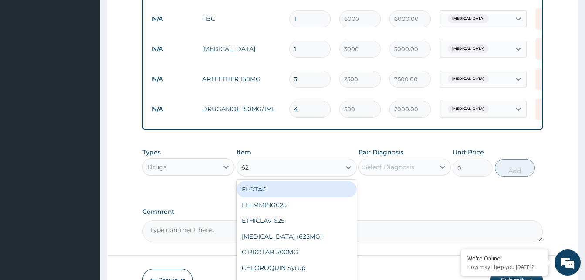
type input "625"
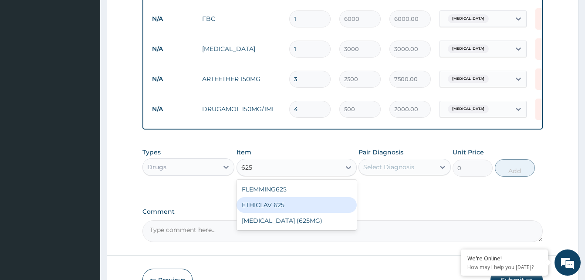
drag, startPoint x: 273, startPoint y: 213, endPoint x: 292, endPoint y: 203, distance: 21.6
click at [276, 211] on div "ETHICLAV 625" at bounding box center [296, 205] width 120 height 16
type input "550"
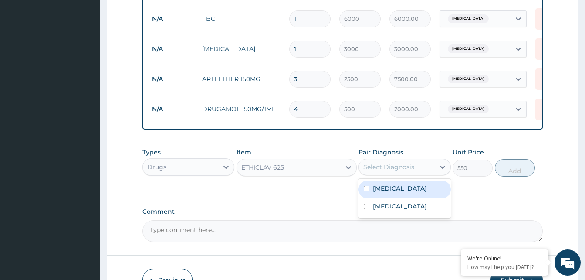
click at [405, 171] on div "Select Diagnosis" at bounding box center [388, 166] width 51 height 9
drag, startPoint x: 394, startPoint y: 196, endPoint x: 510, endPoint y: 185, distance: 116.3
click at [410, 194] on div "Sepsis" at bounding box center [404, 189] width 92 height 18
checkbox input "true"
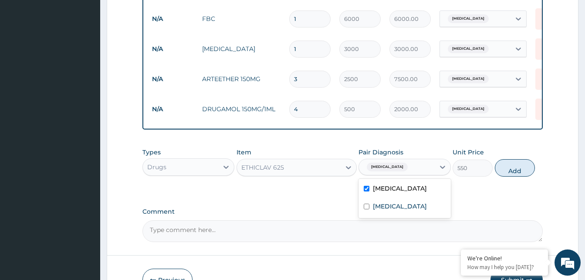
click at [514, 176] on button "Add" at bounding box center [515, 167] width 40 height 17
type input "0"
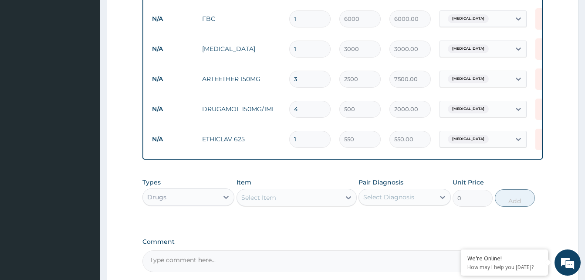
type input "10"
type input "5500.00"
type input "10"
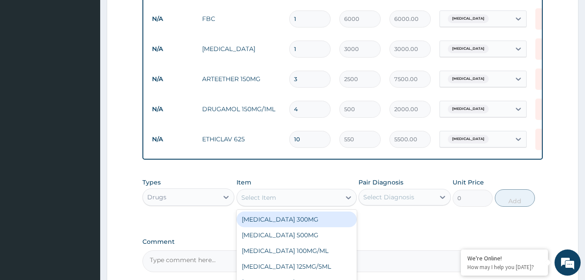
click at [284, 202] on div "Select Item" at bounding box center [289, 197] width 104 height 14
type input "LOR"
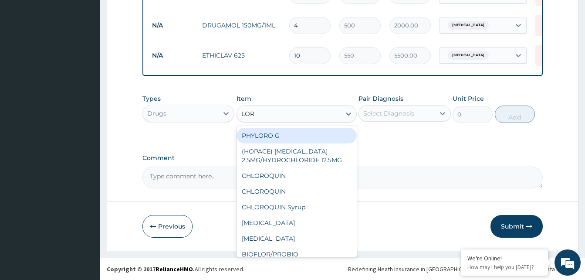
scroll to position [367, 0]
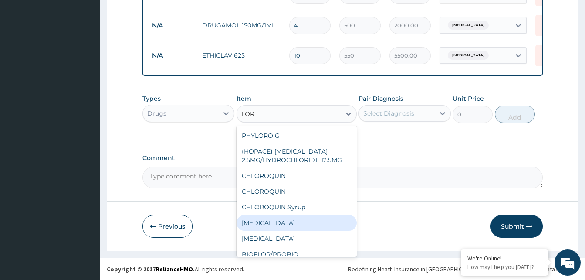
click at [270, 229] on div "LORATADINE" at bounding box center [296, 223] width 120 height 16
type input "50"
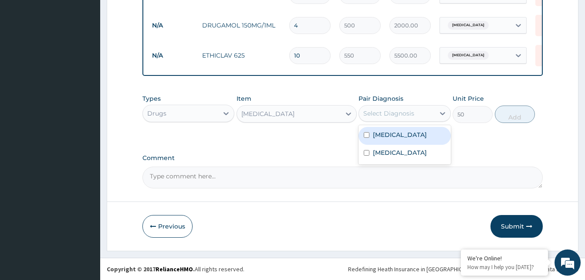
click at [411, 118] on div "Select Diagnosis" at bounding box center [388, 113] width 51 height 9
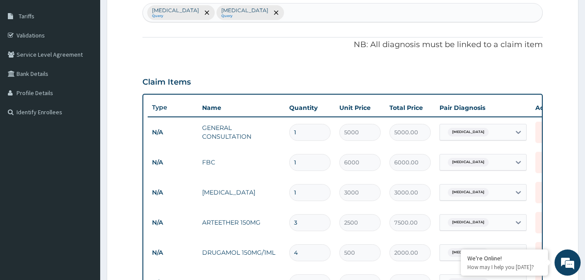
scroll to position [62, 0]
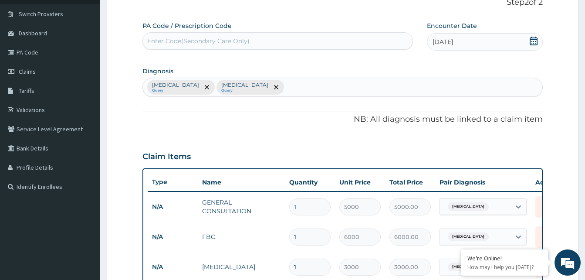
click at [272, 84] on div "Sepsis Query Malaria Query" at bounding box center [342, 87] width 399 height 18
type input "UPPER RESP"
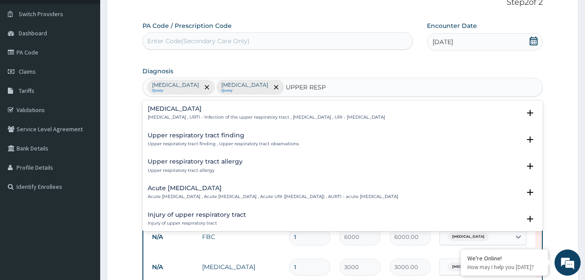
click at [191, 195] on p "Acute upper respiratory infection , Acute upper respiratory tract infection , A…" at bounding box center [273, 196] width 250 height 6
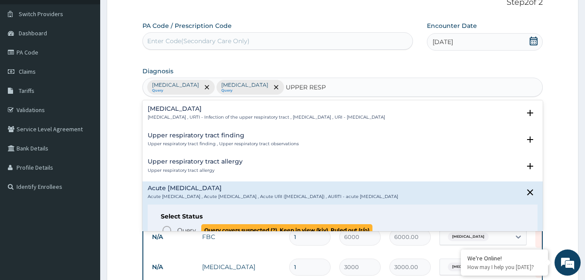
drag, startPoint x: 166, startPoint y: 227, endPoint x: 290, endPoint y: 191, distance: 128.8
click at [166, 227] on icon "status option query" at bounding box center [167, 230] width 10 height 10
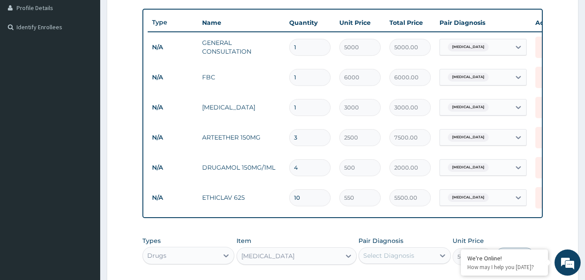
scroll to position [280, 0]
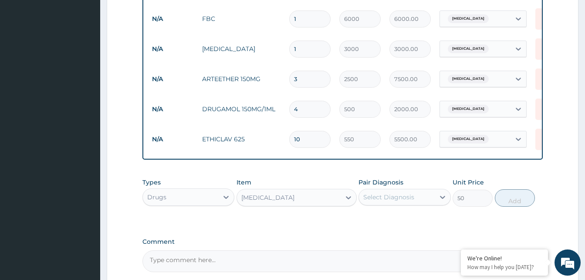
click at [399, 206] on div "Pair Diagnosis Select Diagnosis" at bounding box center [404, 192] width 92 height 29
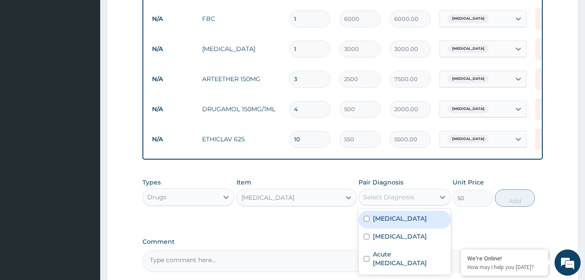
click at [394, 201] on div "Select Diagnosis" at bounding box center [388, 196] width 51 height 9
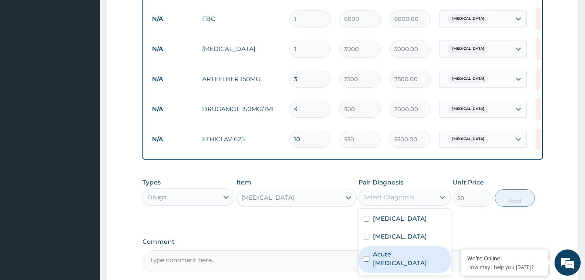
drag, startPoint x: 392, startPoint y: 267, endPoint x: 430, endPoint y: 245, distance: 43.9
click at [394, 264] on label "Acute upper respiratory infection" at bounding box center [409, 258] width 72 height 17
checkbox input "true"
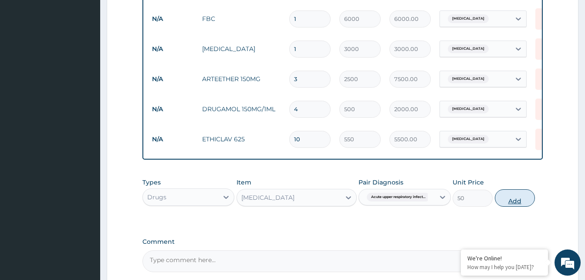
click at [518, 206] on button "Add" at bounding box center [515, 197] width 40 height 17
type input "0"
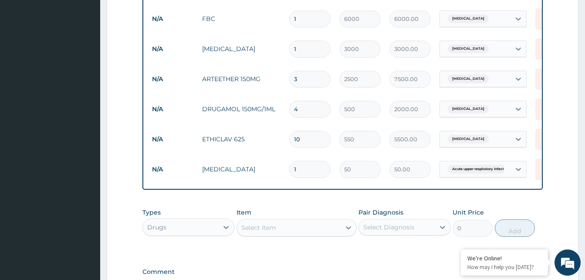
type input "0.00"
type input "5"
type input "250.00"
type input "5"
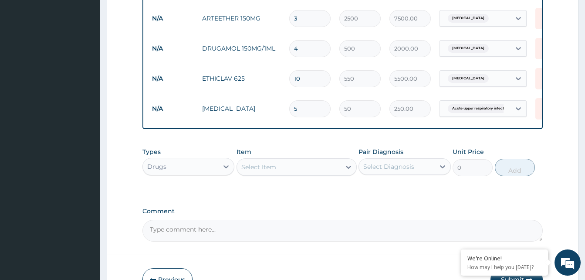
scroll to position [400, 0]
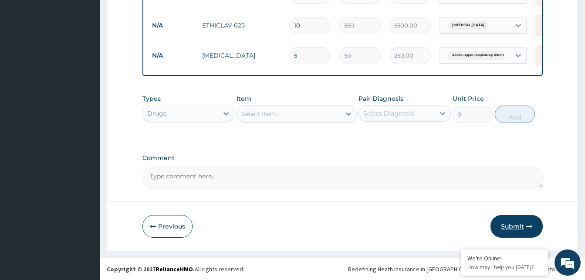
click at [525, 229] on button "Submit" at bounding box center [516, 226] width 52 height 23
